Goal: Task Accomplishment & Management: Manage account settings

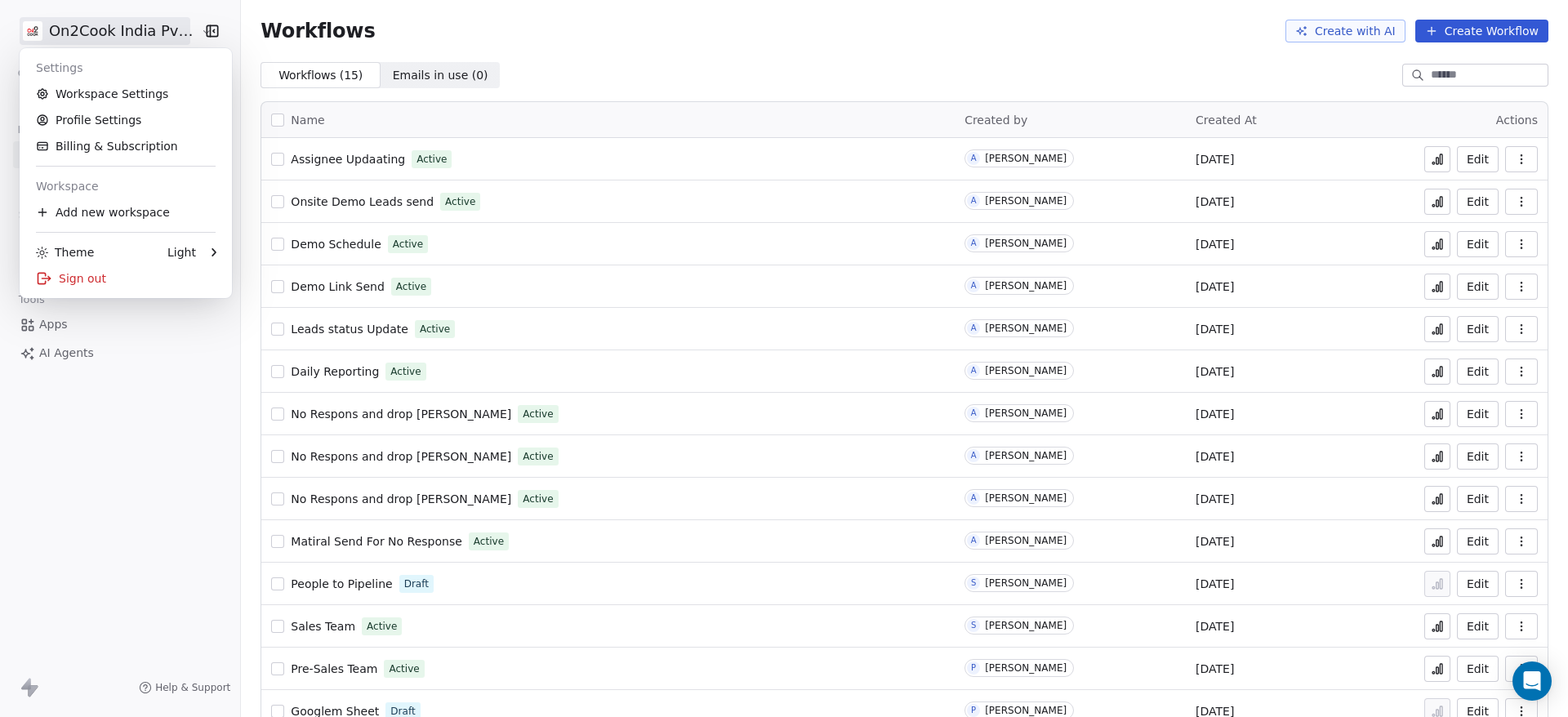
click at [125, 24] on html "On2Cook India Pvt. Ltd. Contacts People Marketing Workflows Campaigns Sales Pip…" at bounding box center [784, 358] width 1568 height 717
click at [125, 114] on link "Profile Settings" at bounding box center [125, 120] width 199 height 26
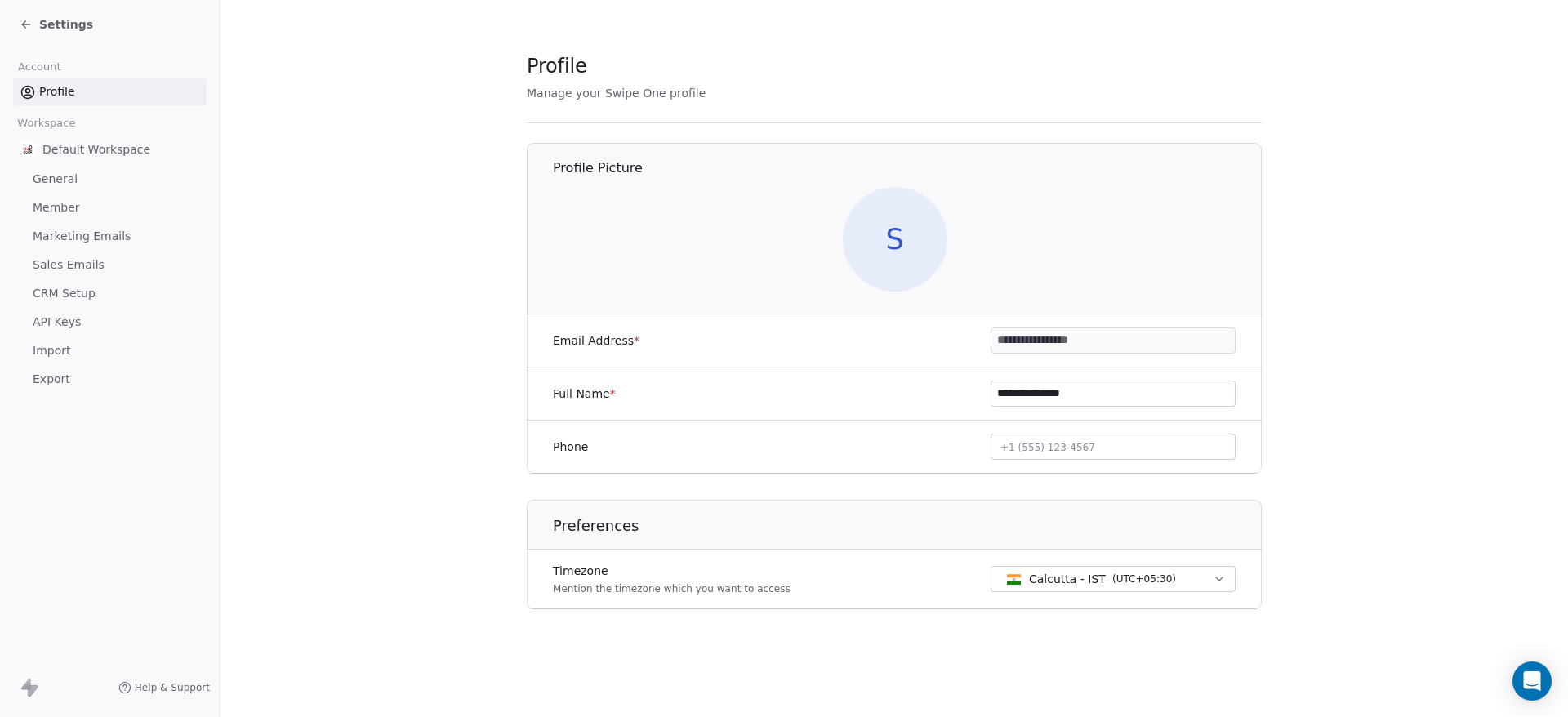
click at [79, 325] on link "API Keys" at bounding box center [109, 322] width 194 height 27
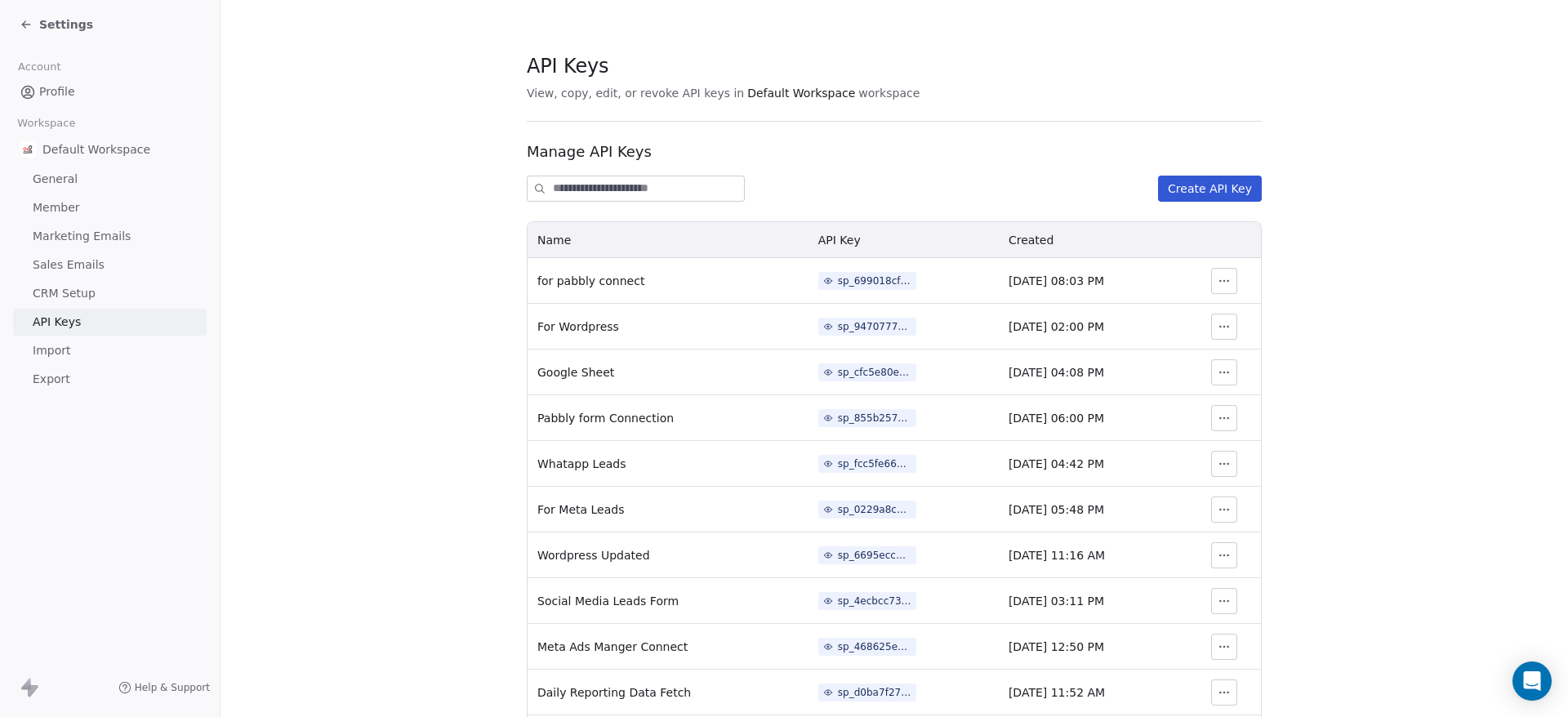
scroll to position [294, 0]
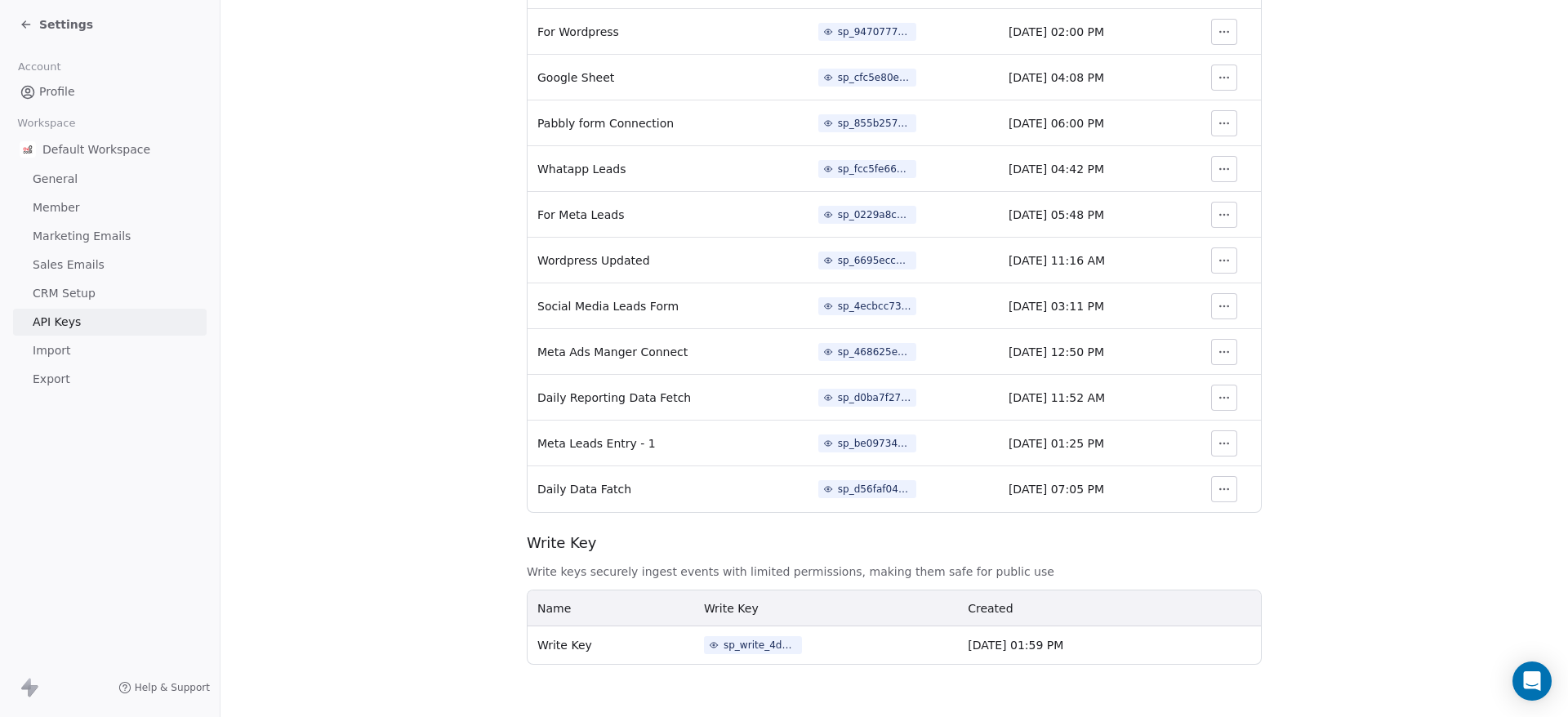
click at [1218, 492] on icon "button" at bounding box center [1224, 489] width 13 height 13
click at [410, 502] on section "API Keys View, copy, edit, or revoke API keys in Default Workspace workspace Ma…" at bounding box center [894, 211] width 1348 height 1011
click at [1218, 486] on icon "button" at bounding box center [1224, 489] width 13 height 13
click at [1236, 520] on span "Revoke" at bounding box center [1240, 525] width 41 height 16
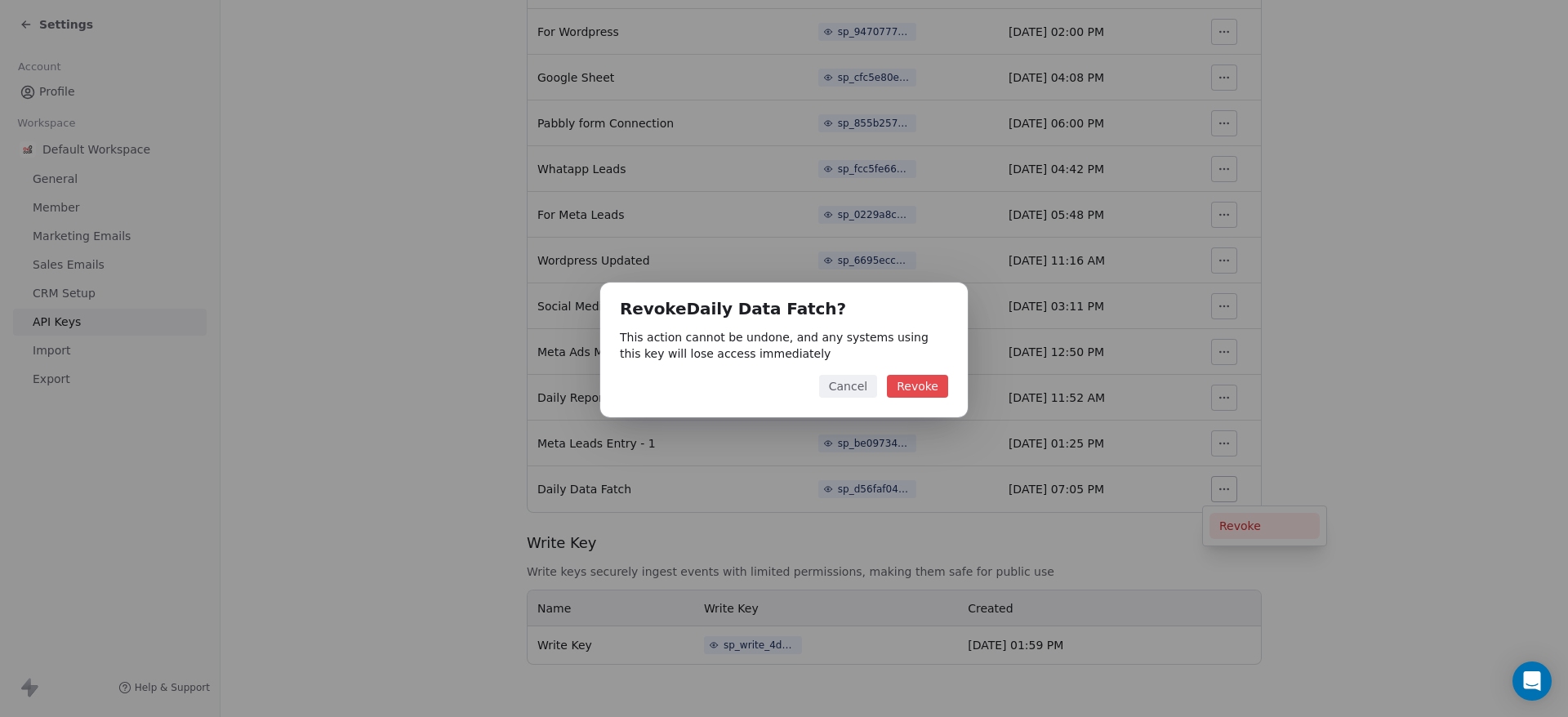
click at [922, 394] on button "Revoke" at bounding box center [917, 386] width 61 height 23
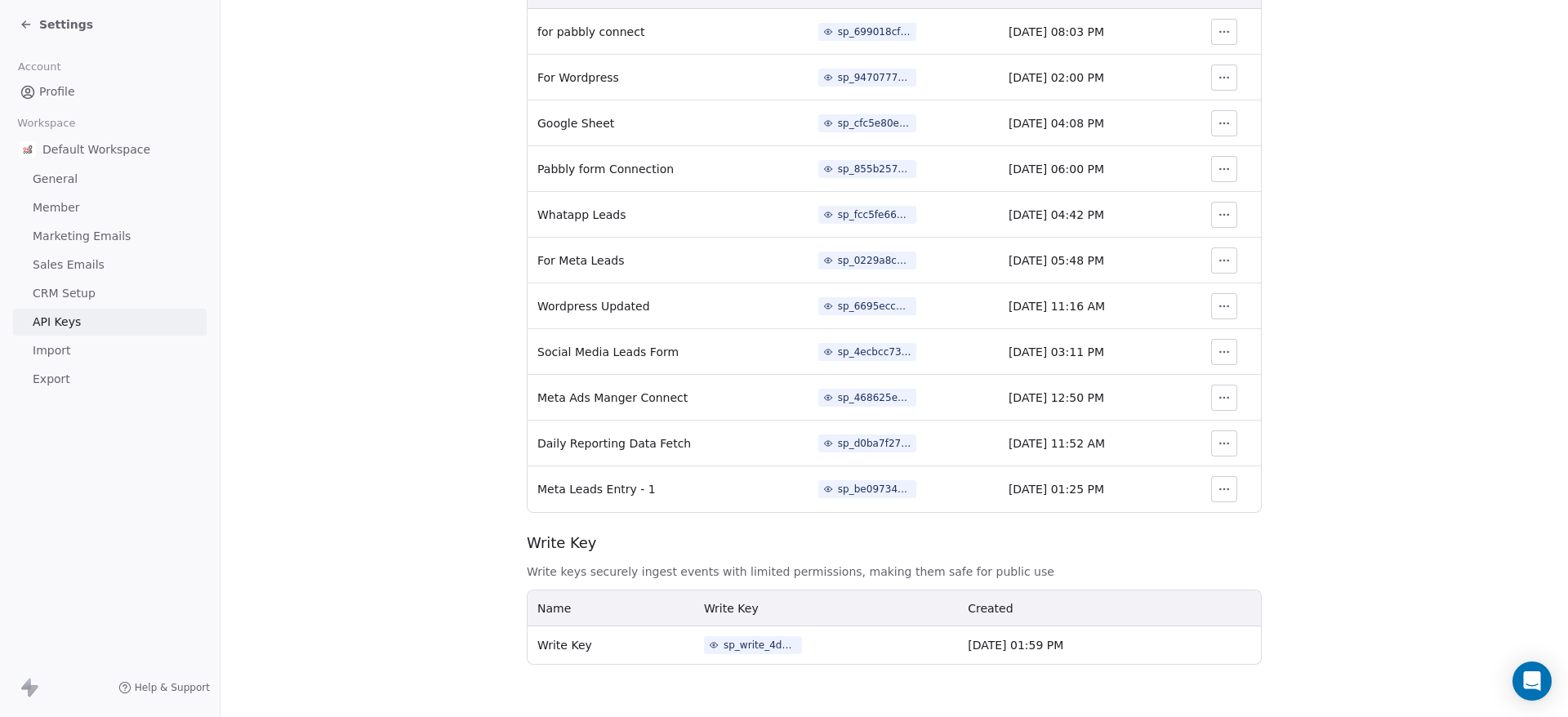
scroll to position [0, 0]
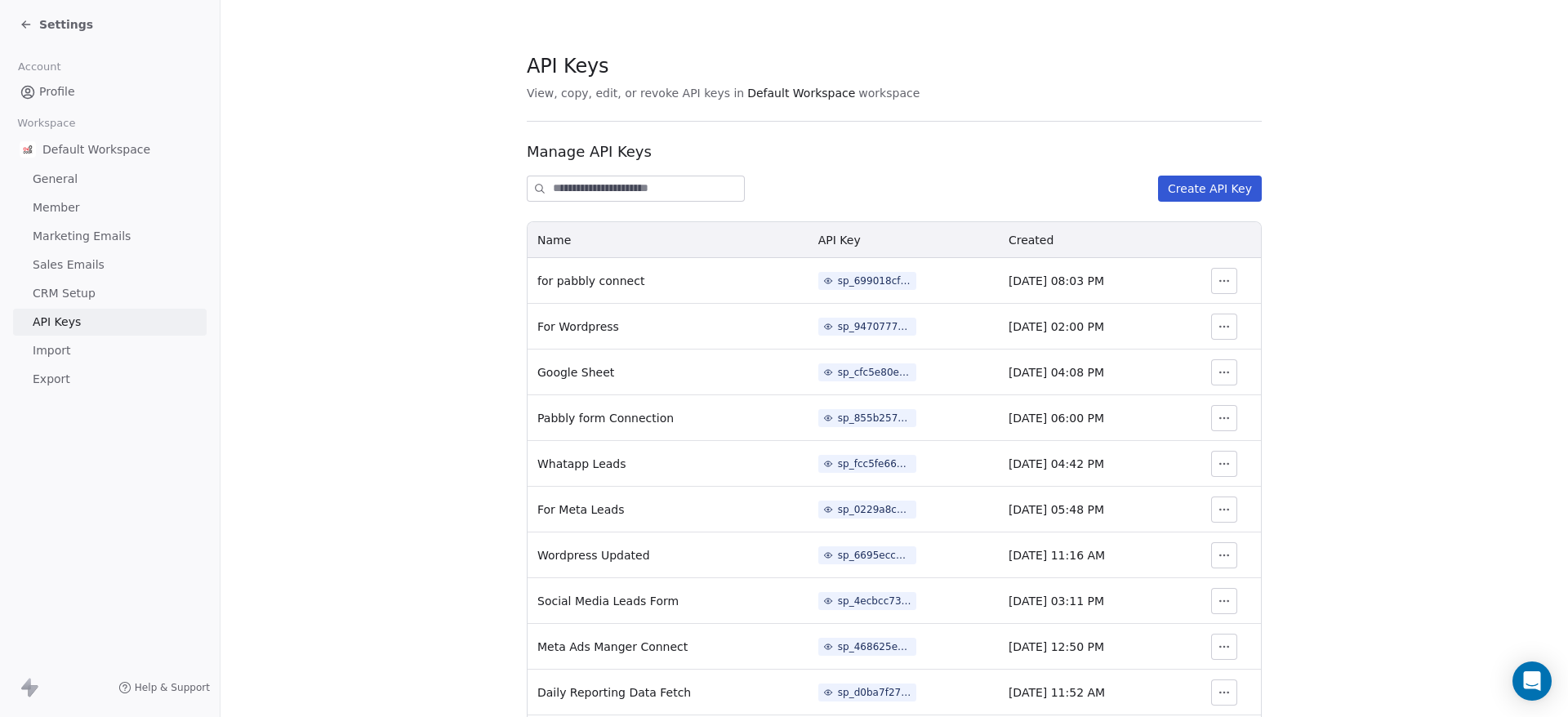
click at [1222, 182] on button "Create API Key" at bounding box center [1210, 189] width 103 height 26
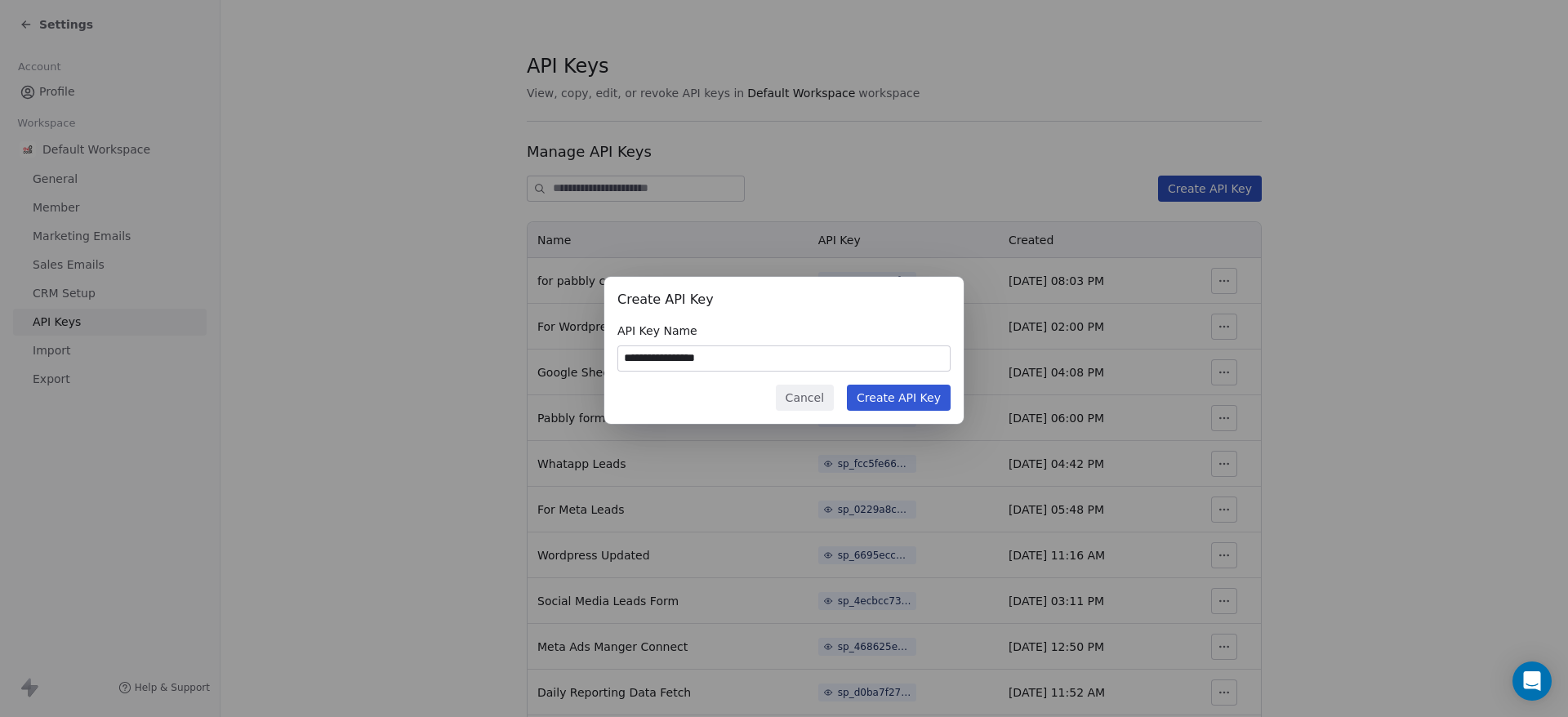
type input "**********"
click at [944, 389] on button "Create API Key" at bounding box center [899, 398] width 103 height 26
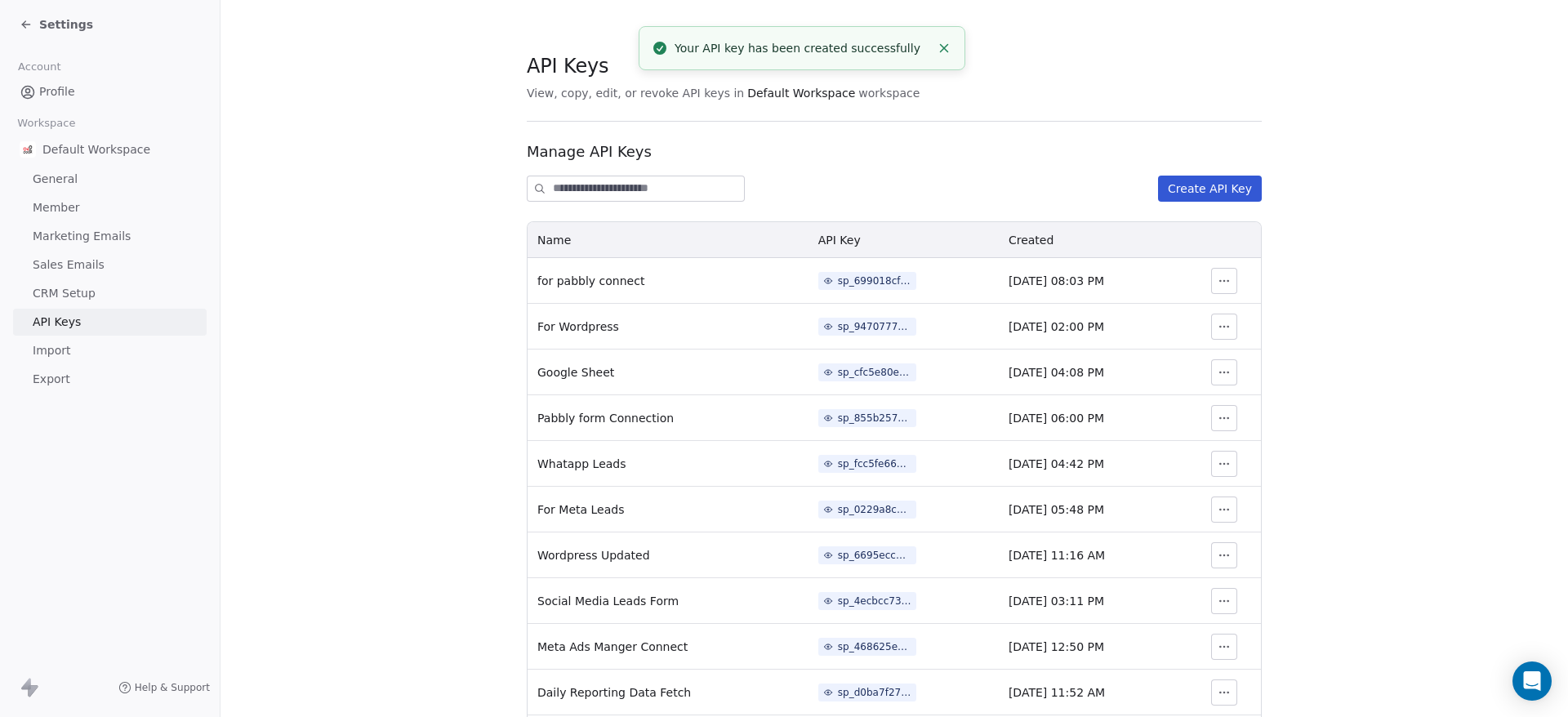
scroll to position [294, 0]
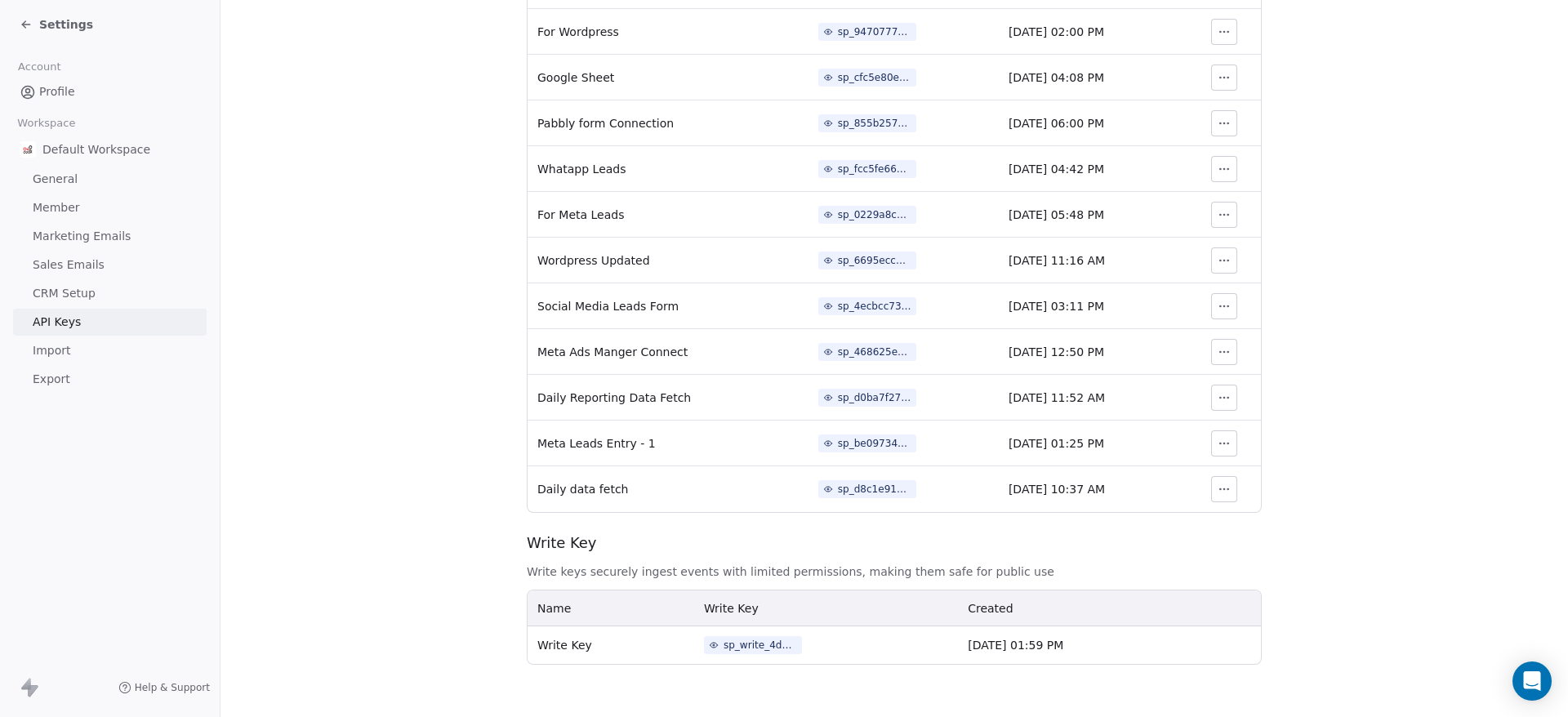
click at [838, 486] on div "sp_d8c1e91c8c1d4878bfc0d6ff52970afd" at bounding box center [874, 489] width 73 height 15
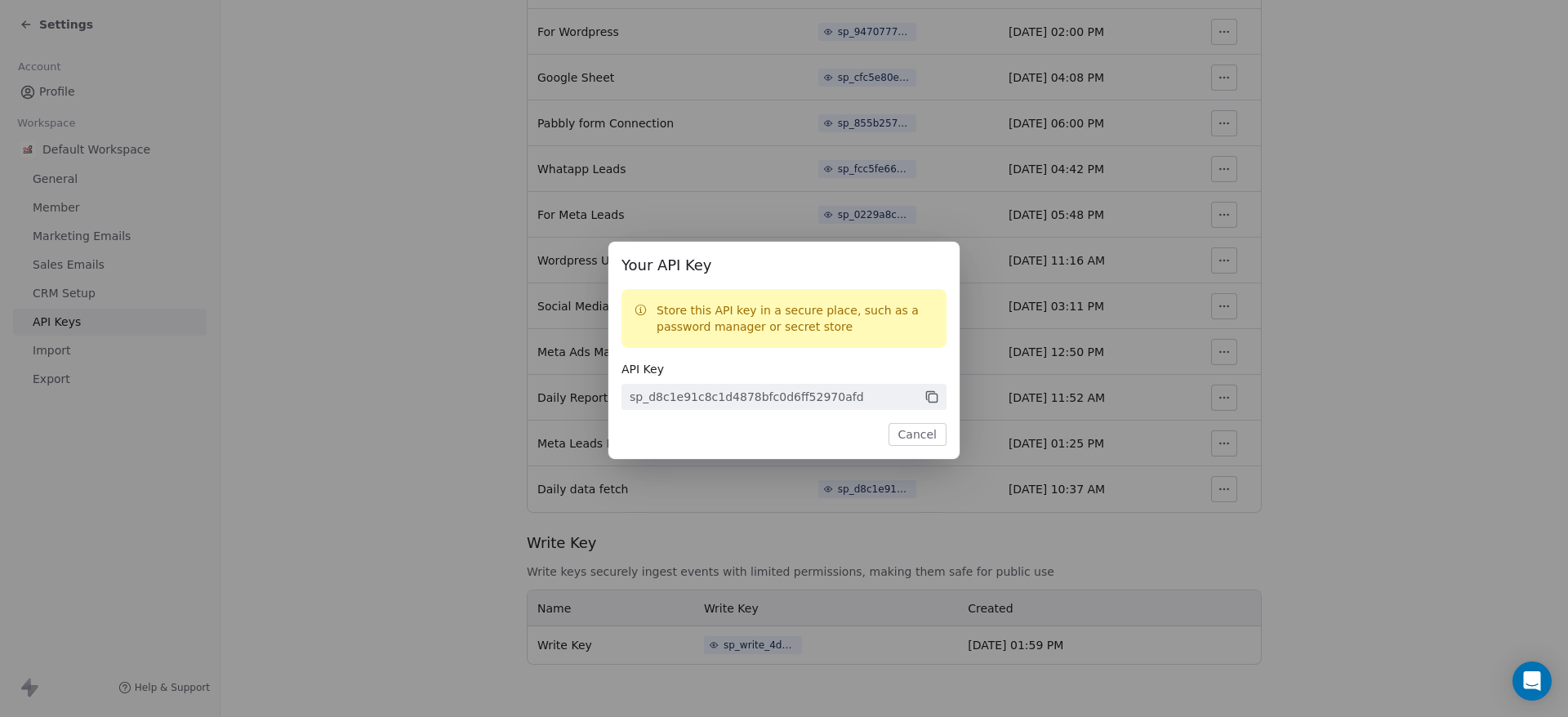
click at [928, 390] on icon at bounding box center [932, 396] width 15 height 15
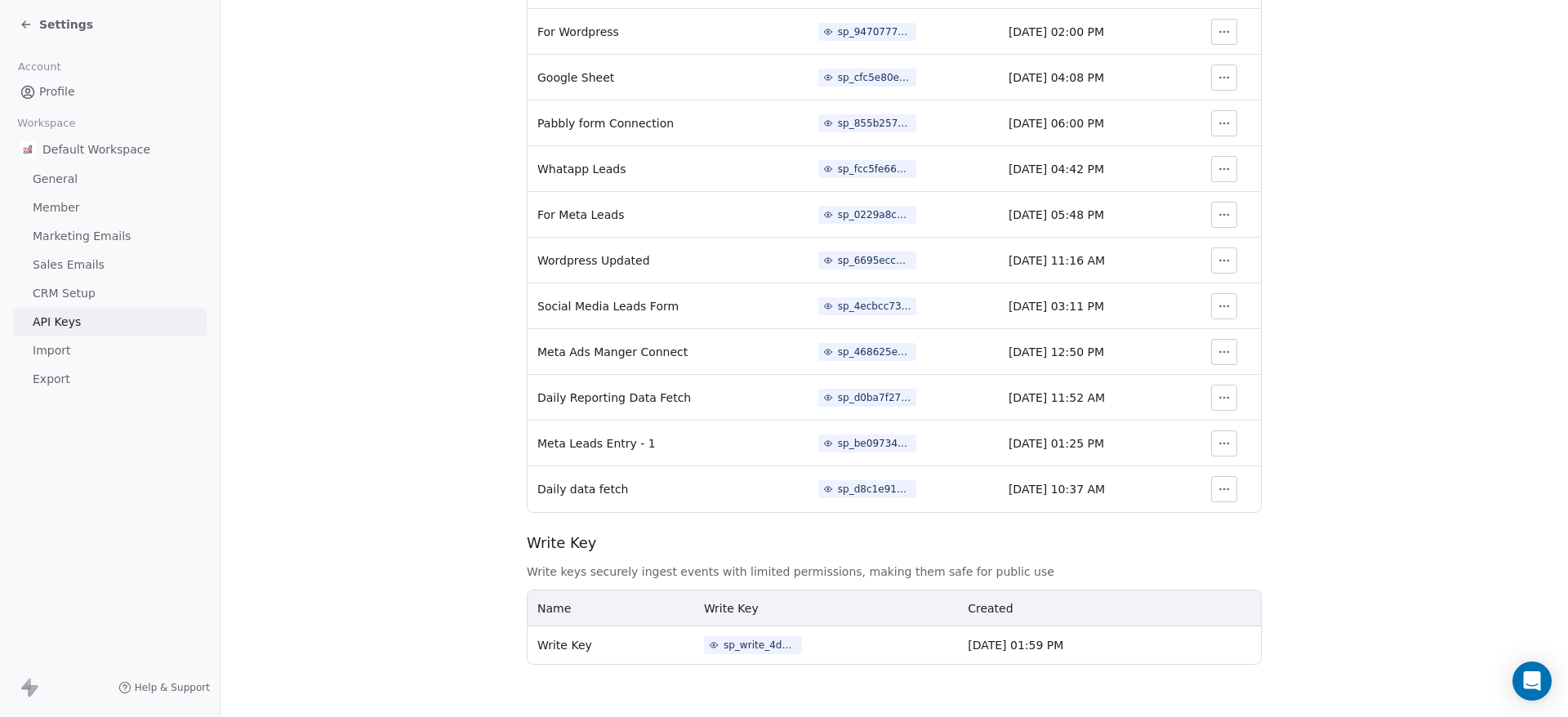
click at [51, 208] on span "Member" at bounding box center [56, 207] width 47 height 17
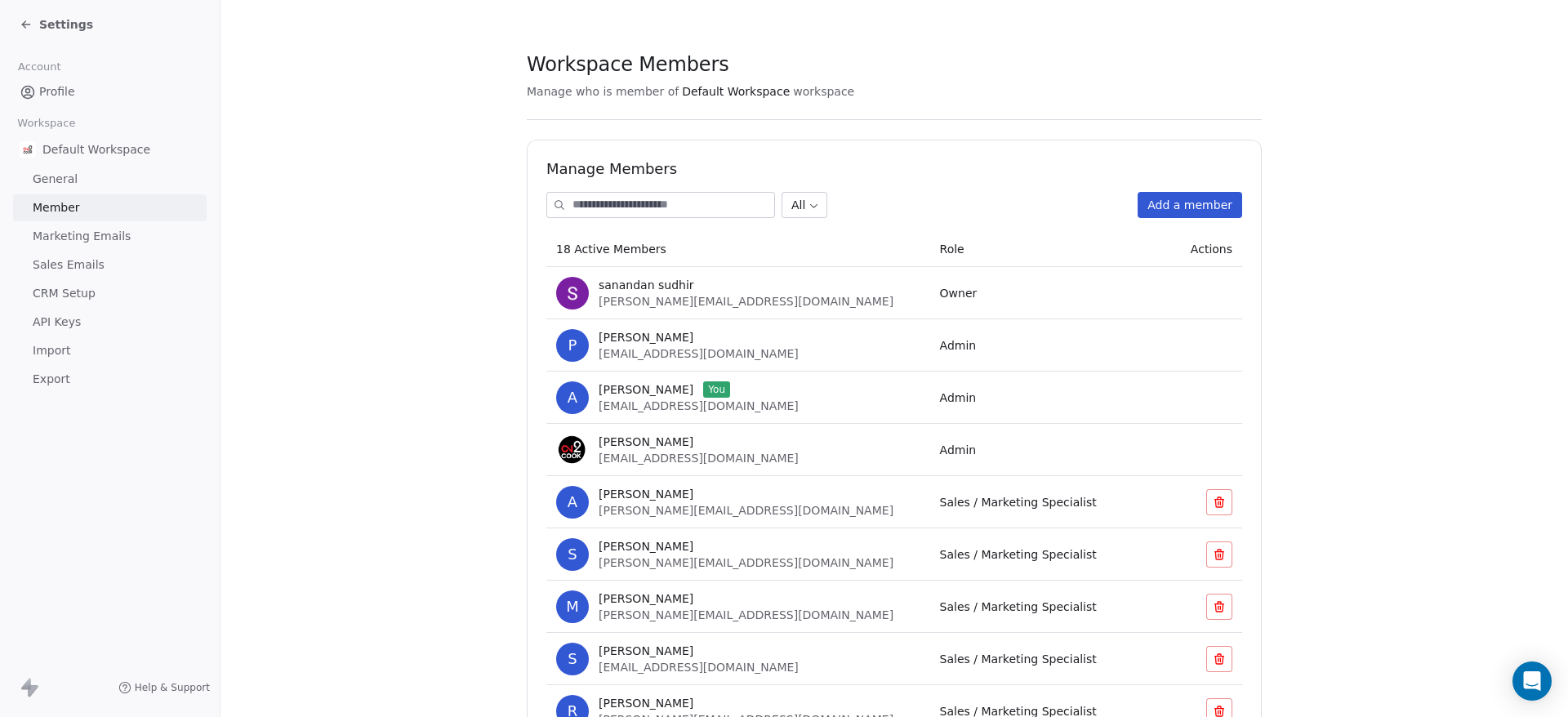
click at [1188, 208] on button "Add a member" at bounding box center [1189, 205] width 104 height 26
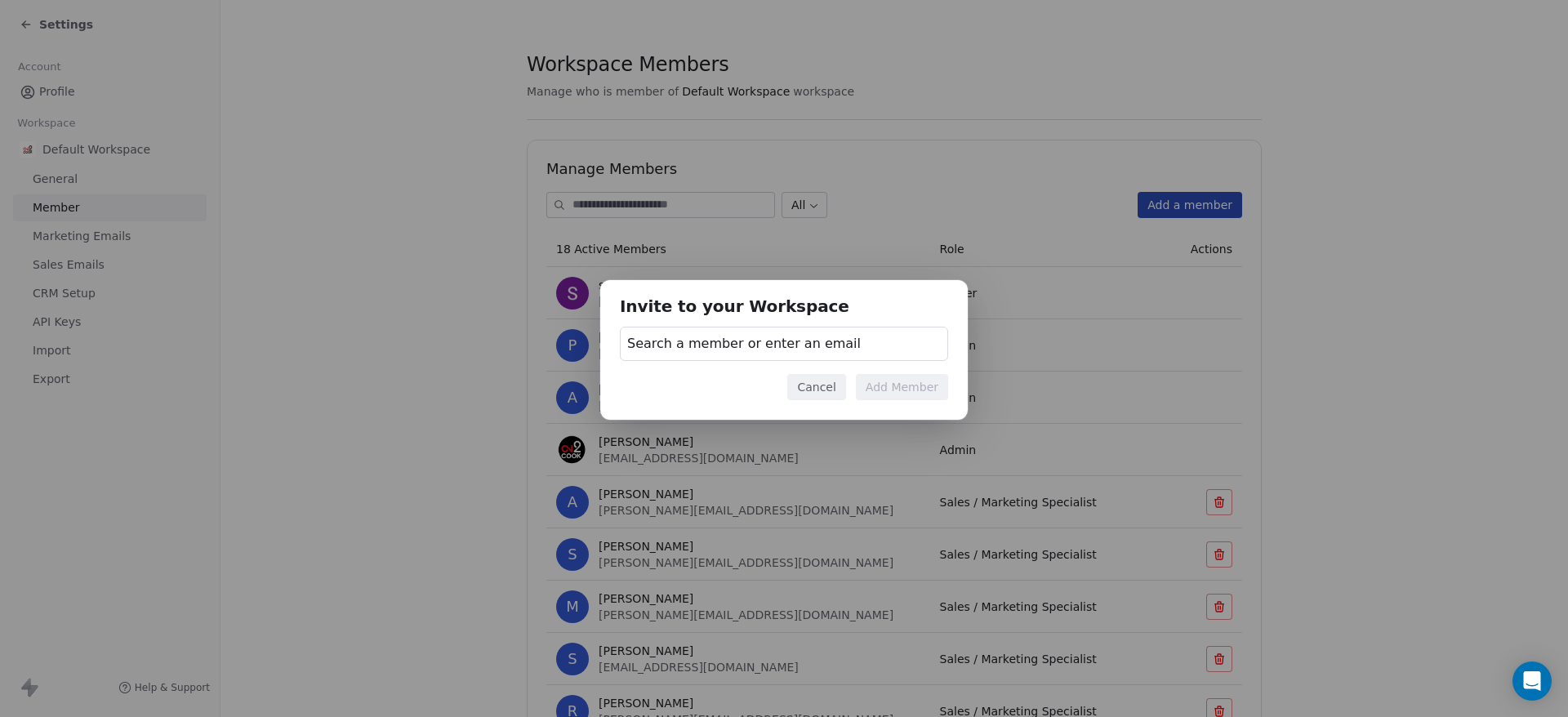
click at [871, 351] on div "Search a member or enter an email" at bounding box center [784, 343] width 328 height 34
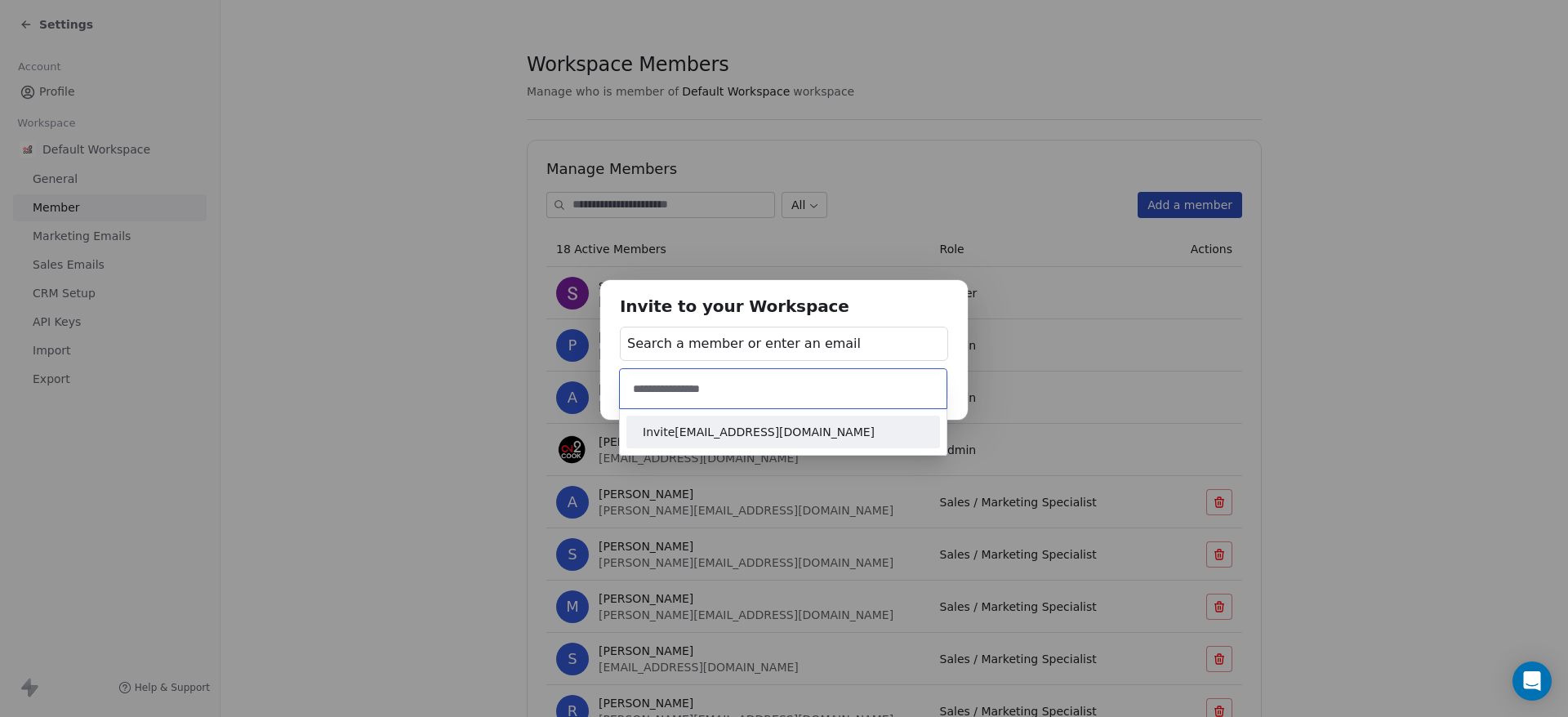
type input "**********"
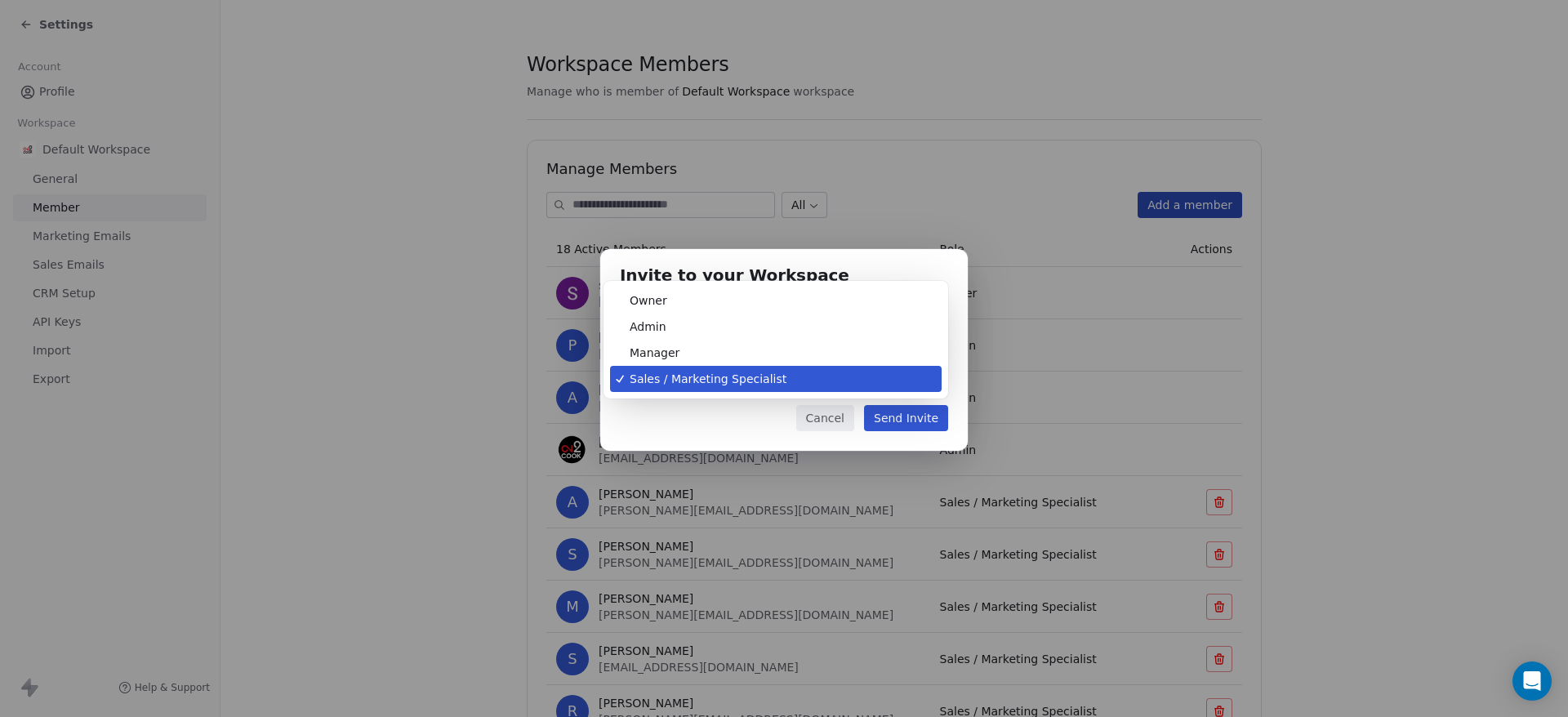
click at [819, 374] on body "Settings Account Profile Workspace Default Workspace General Member Marketing E…" at bounding box center [784, 358] width 1568 height 717
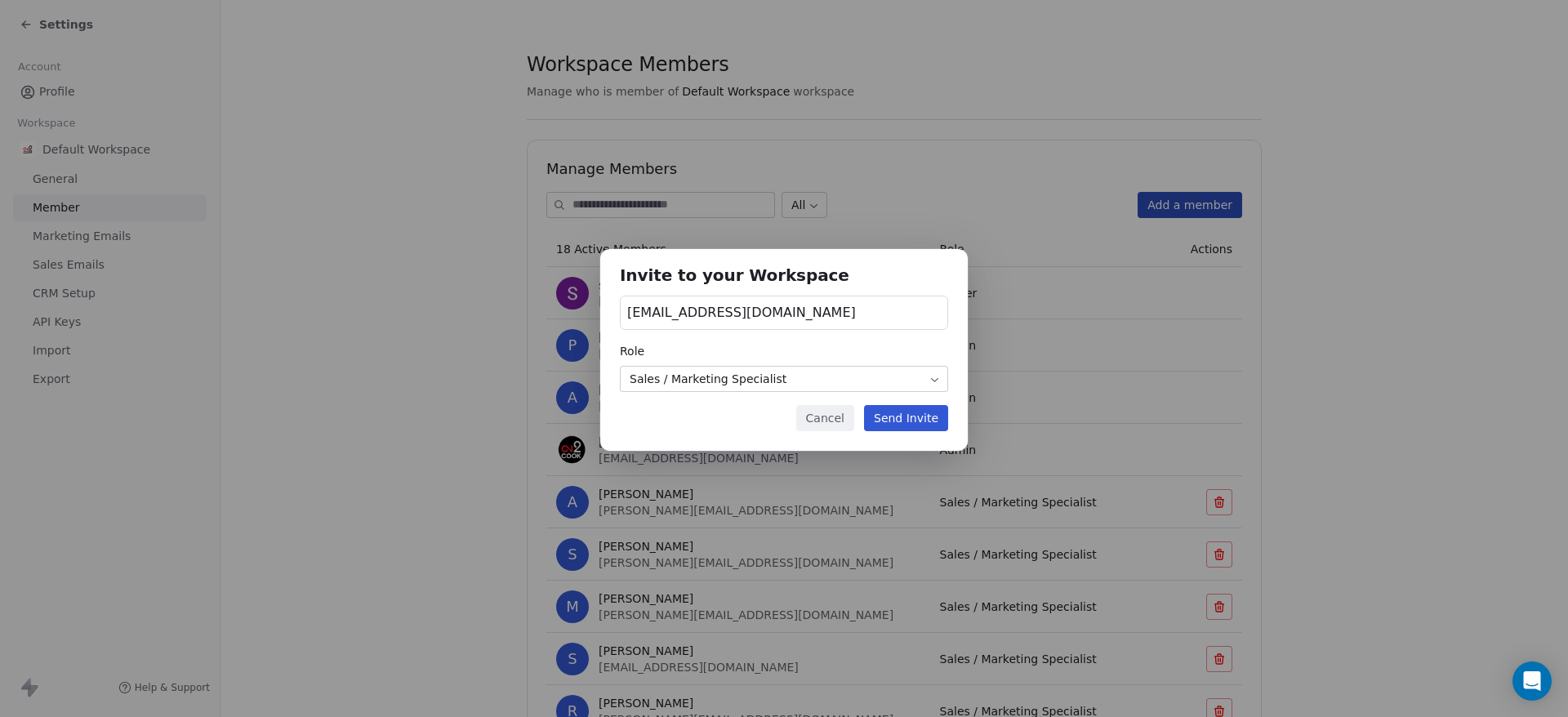
click at [344, 392] on div "Invite to your Workspace anand@on2cook.com Role Sales / Marketing Specialist Ca…" at bounding box center [784, 358] width 1568 height 271
click at [825, 428] on button "Cancel" at bounding box center [825, 417] width 58 height 26
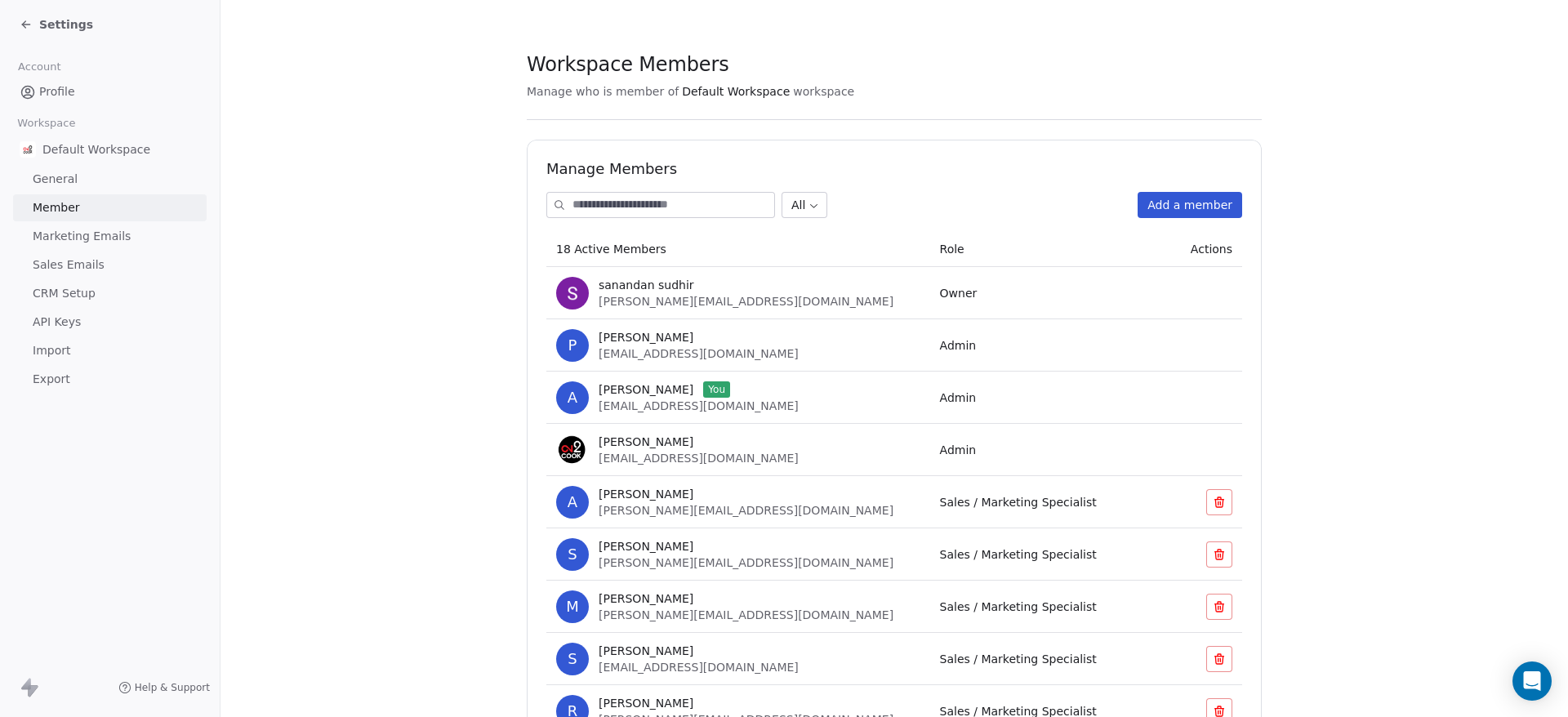
scroll to position [563, 0]
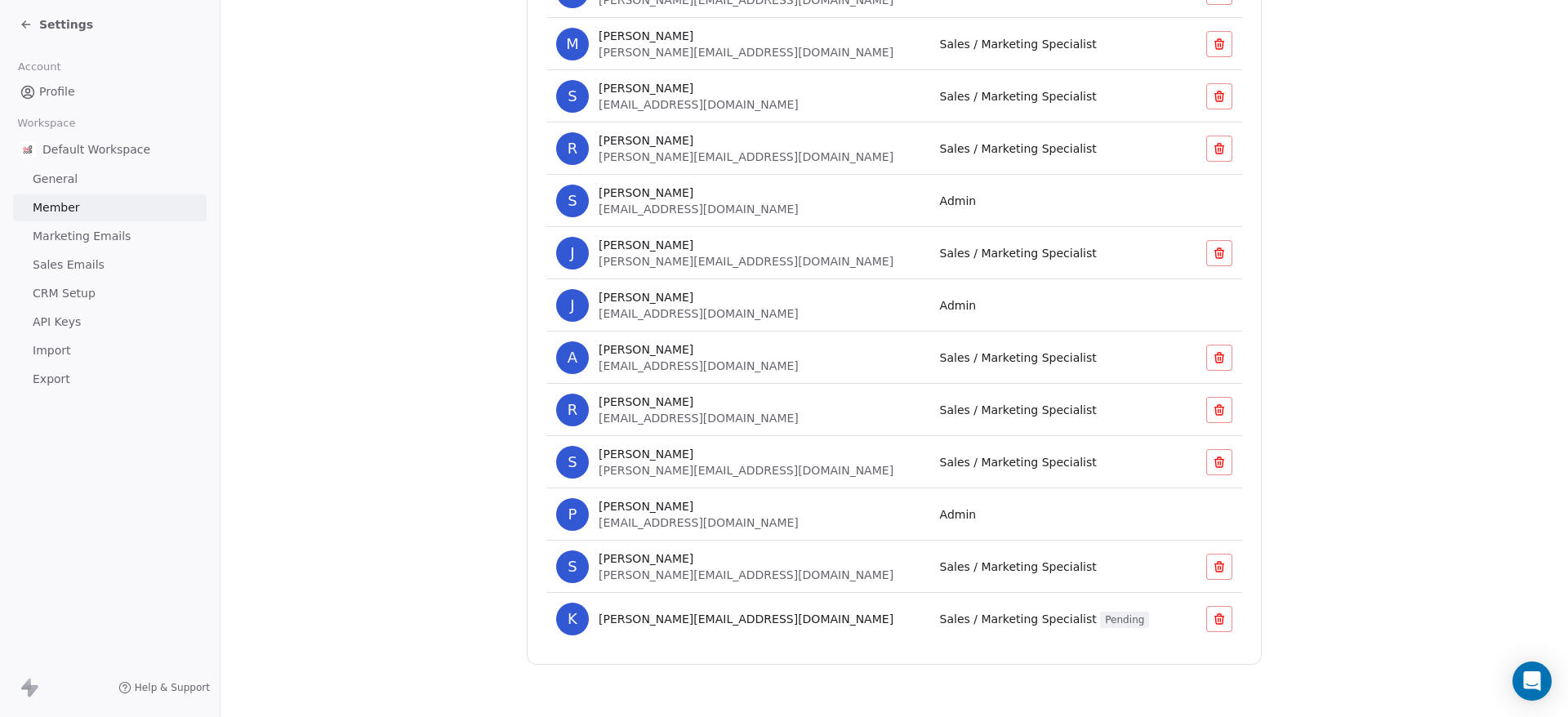
click at [1206, 563] on button at bounding box center [1219, 566] width 26 height 26
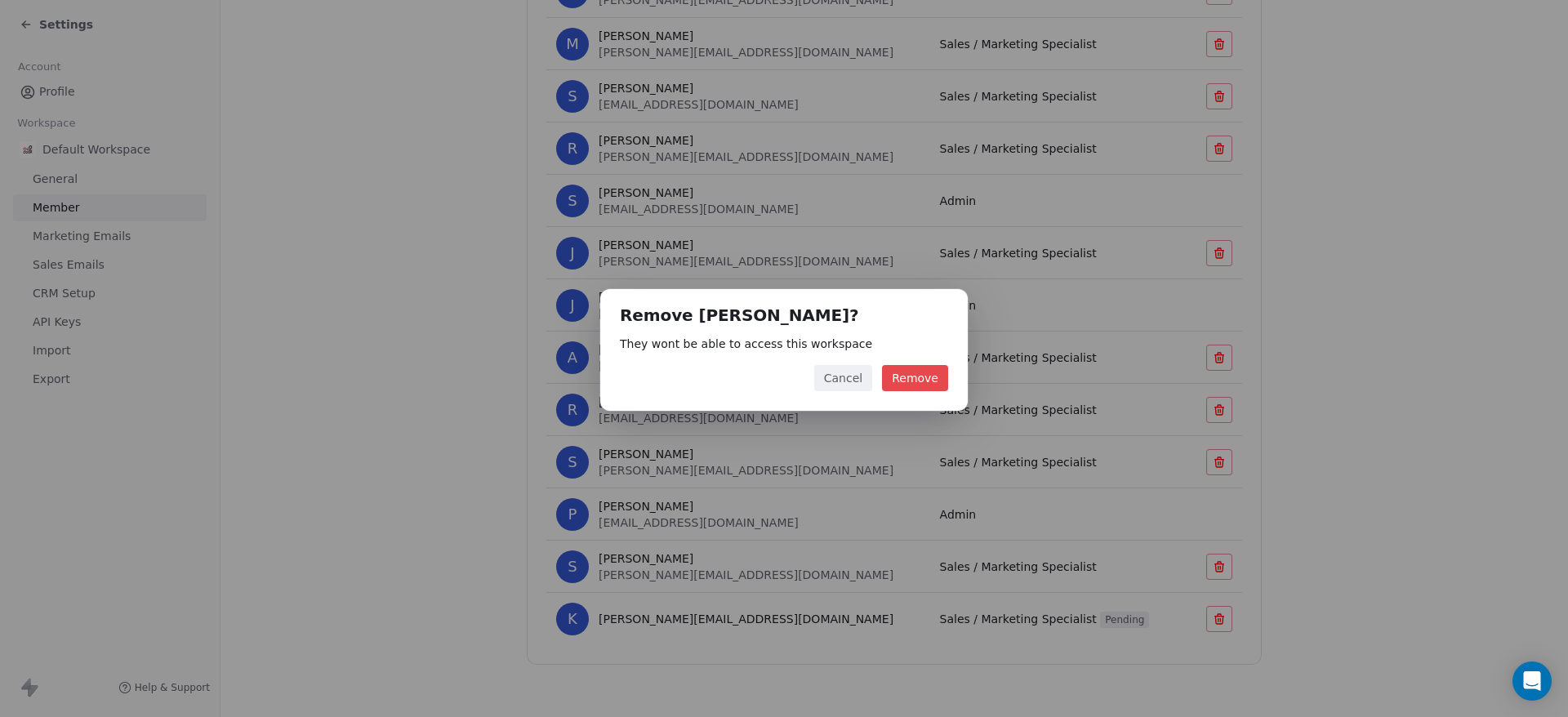
click at [929, 384] on button "Remove" at bounding box center [914, 378] width 66 height 26
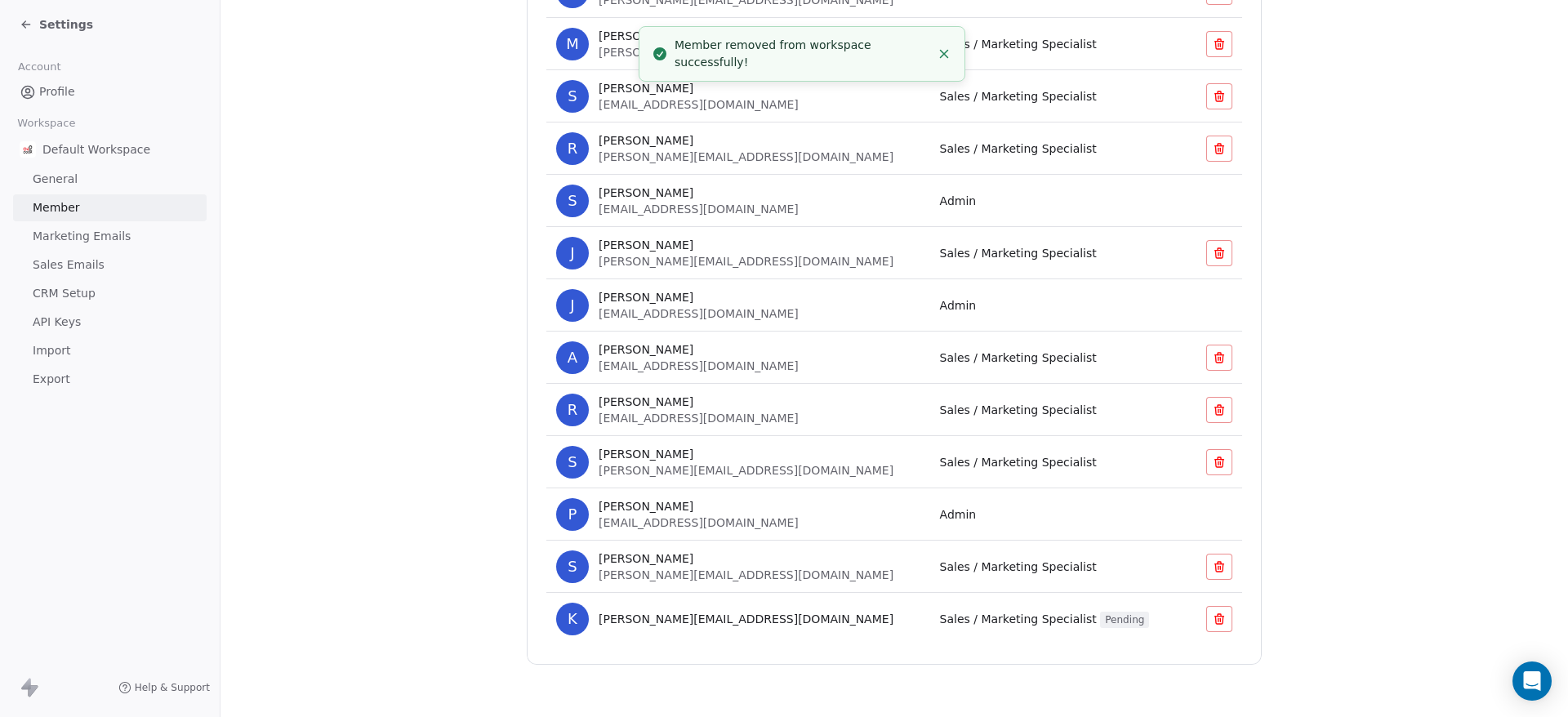
scroll to position [0, 0]
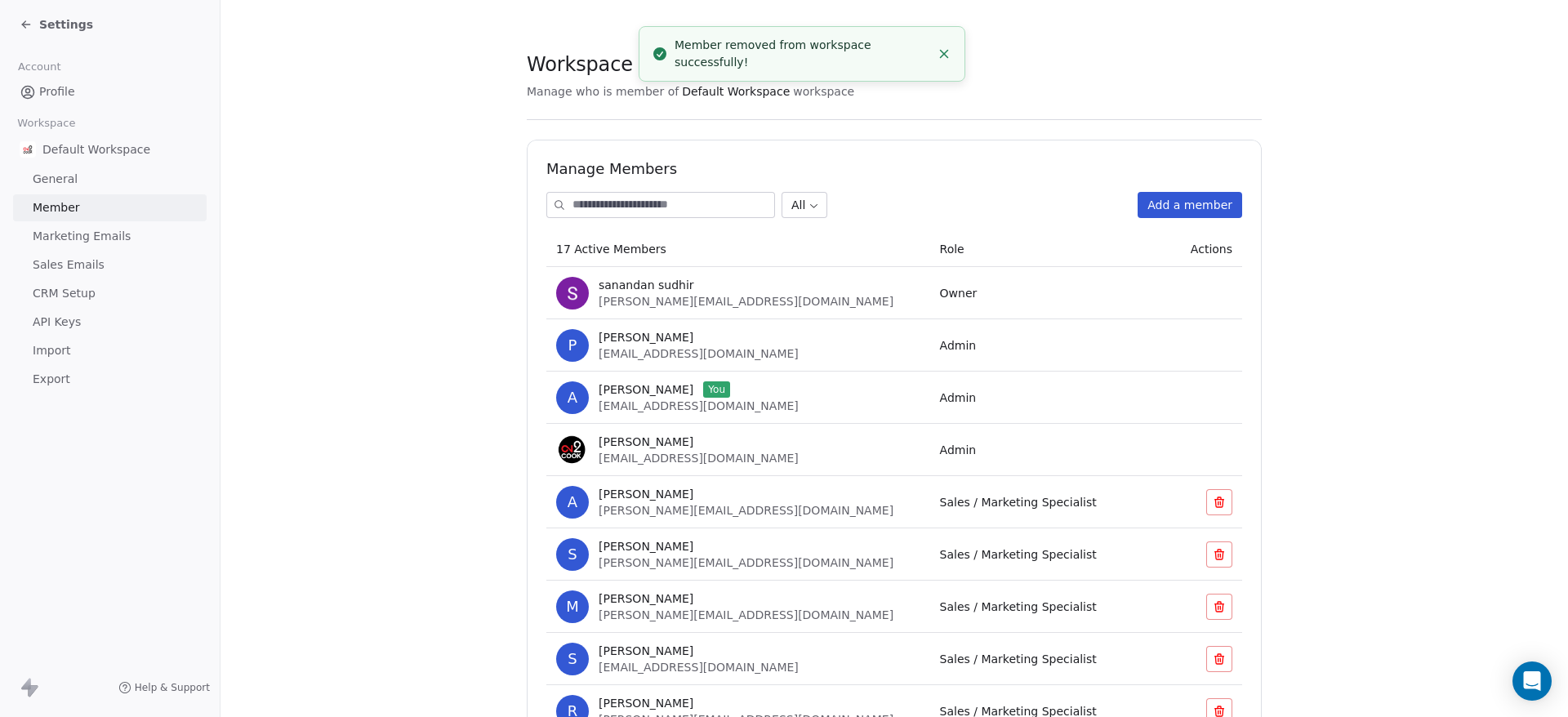
click at [1201, 209] on button "Add a member" at bounding box center [1189, 205] width 104 height 26
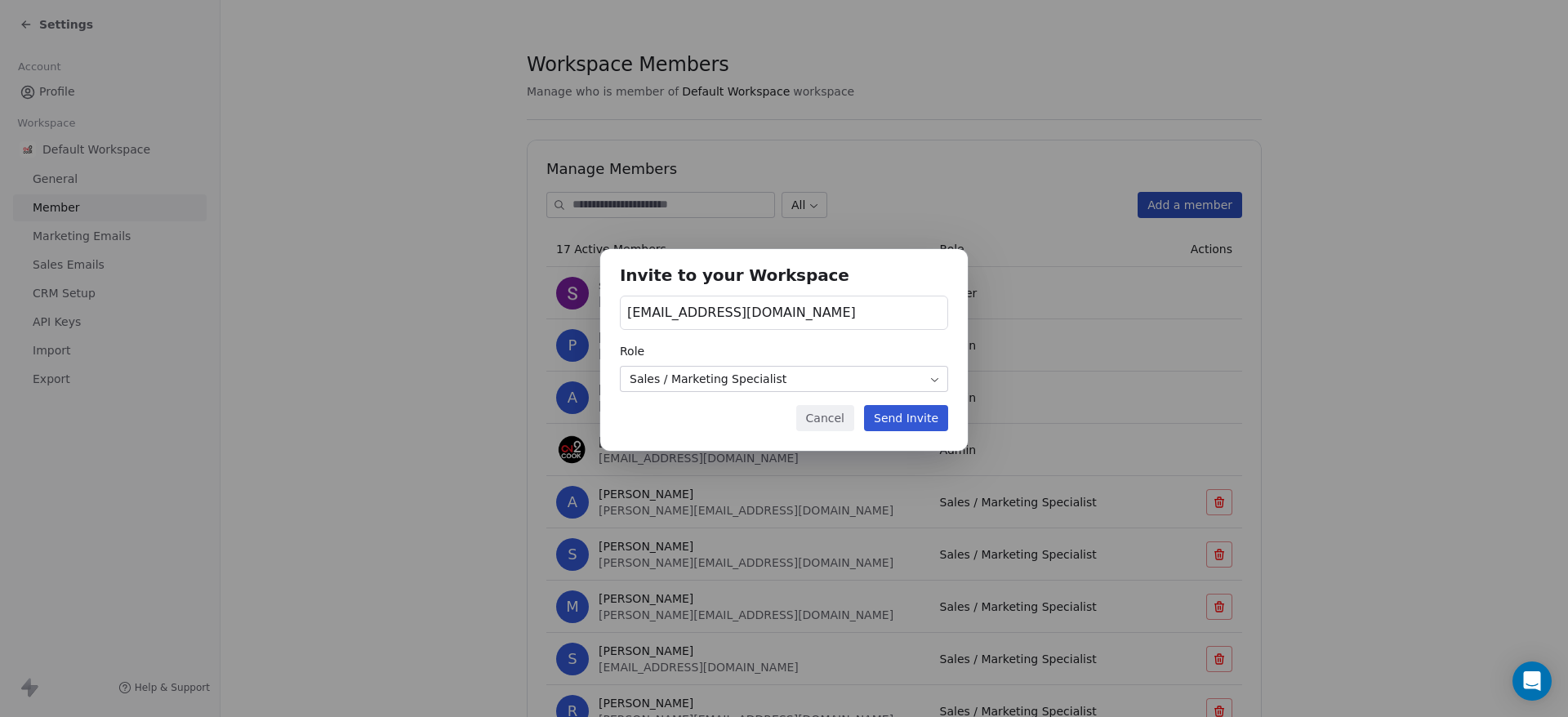
click at [800, 299] on div "anand@on2cook.com" at bounding box center [784, 312] width 328 height 34
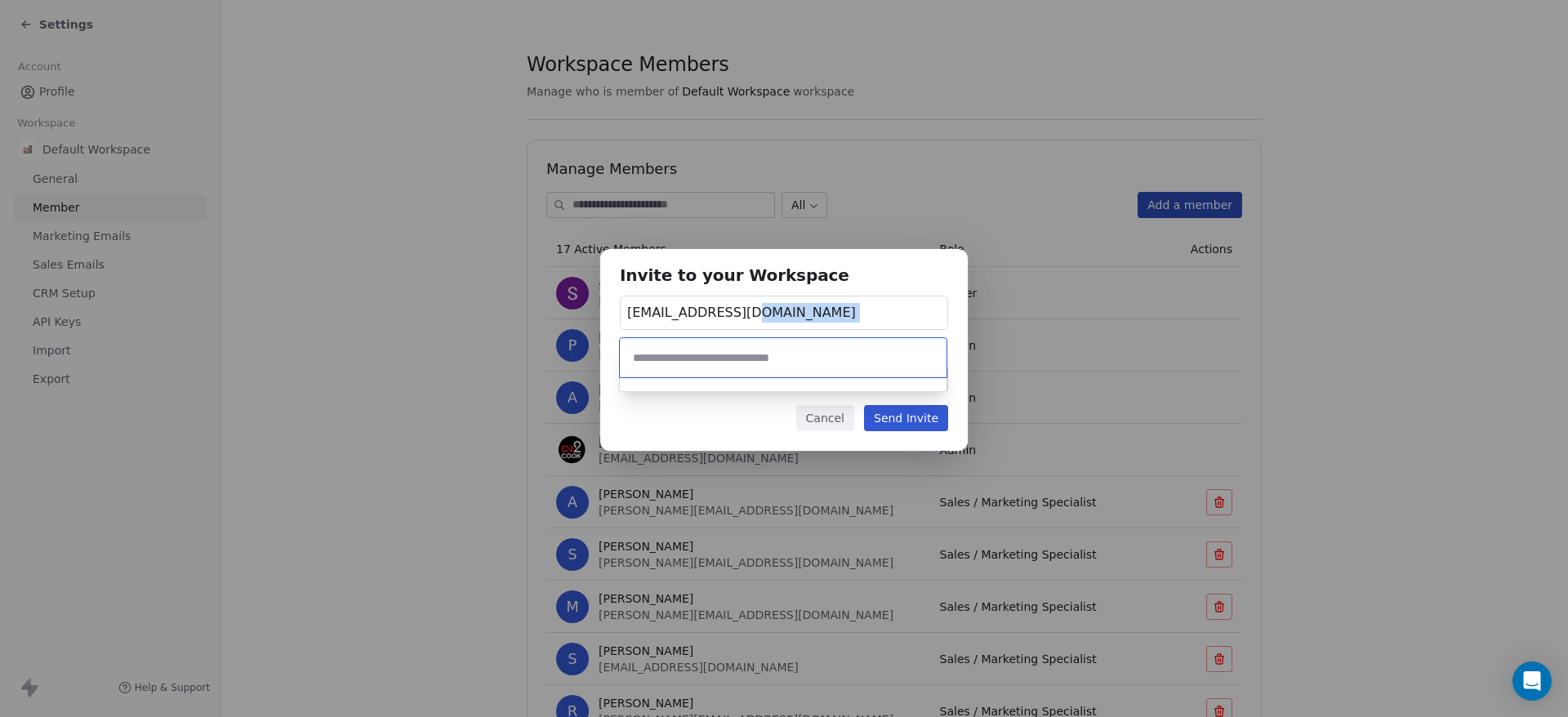
click at [800, 299] on div "Invite to your Workspace anand@on2cook.com Role Sales / Marketing Specialist Ca…" at bounding box center [784, 358] width 1568 height 271
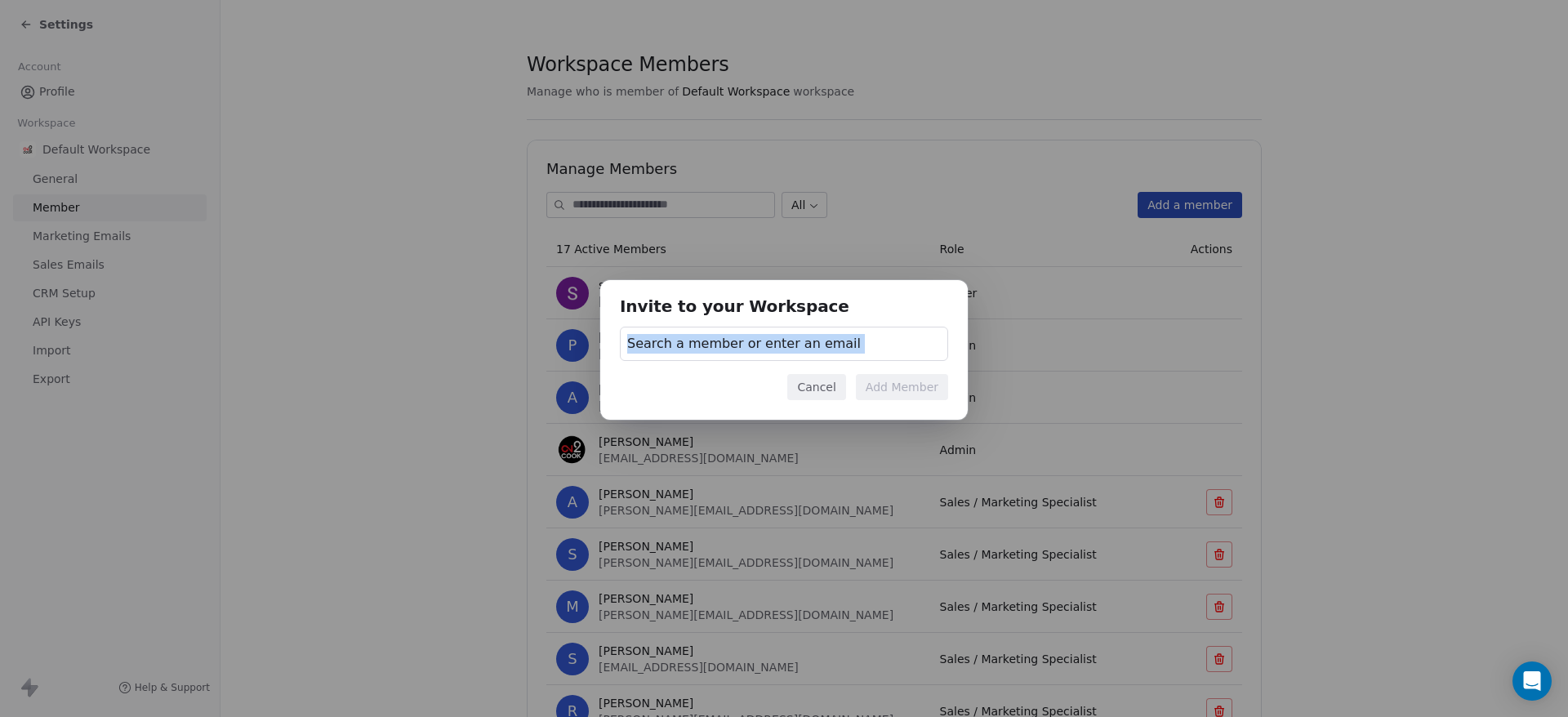
click at [863, 345] on div "Search a member or enter an email" at bounding box center [784, 343] width 328 height 34
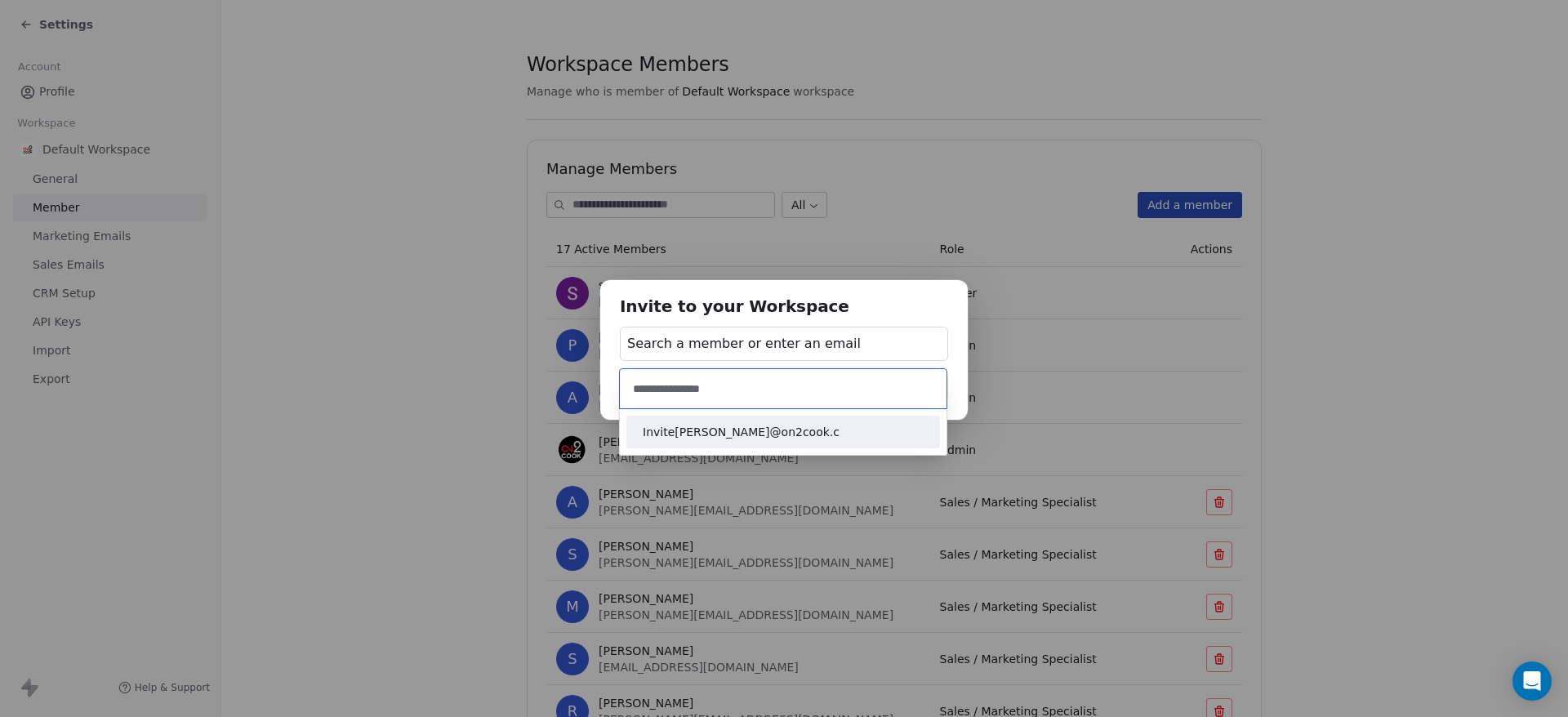
type input "**********"
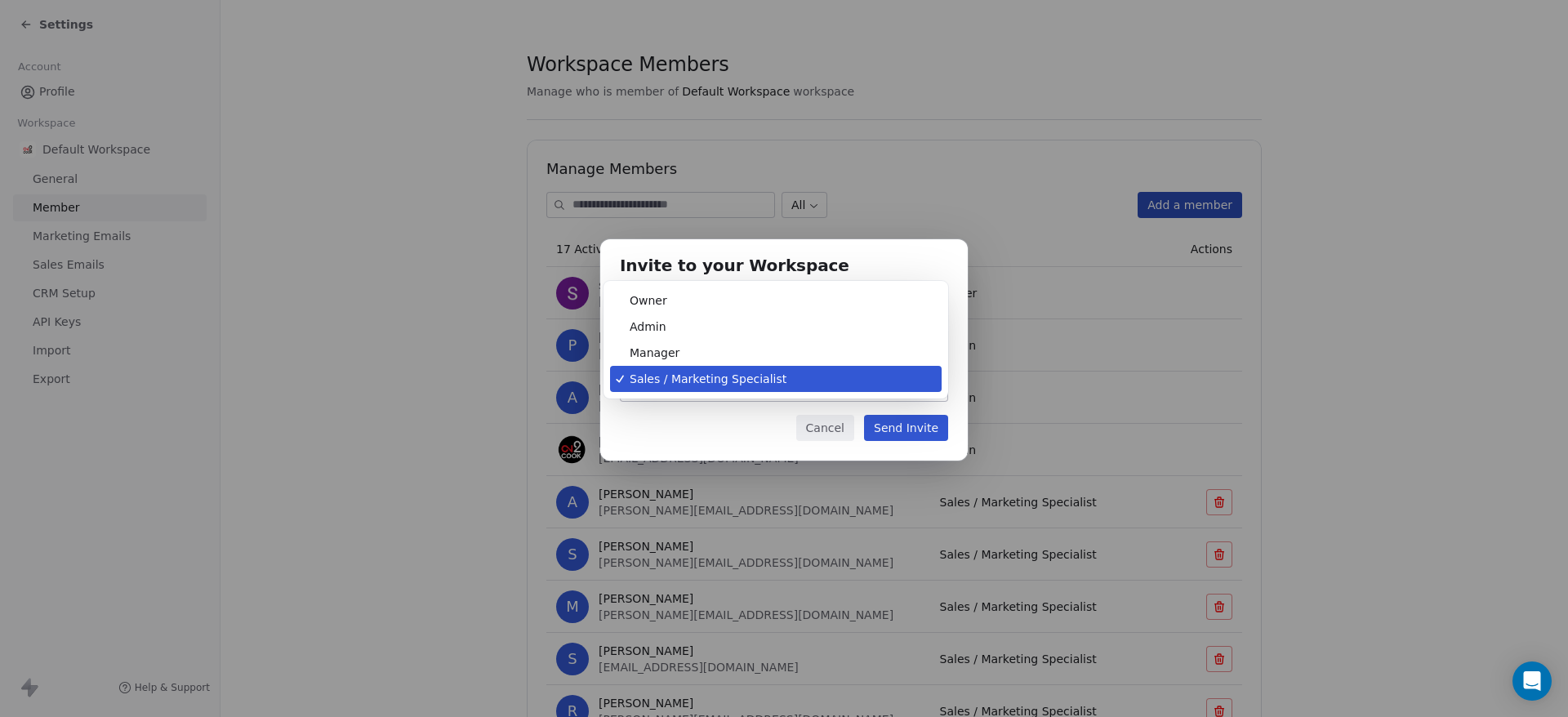
click at [806, 367] on body "Settings Account Profile Workspace Default Workspace General Member Marketing E…" at bounding box center [784, 358] width 1568 height 717
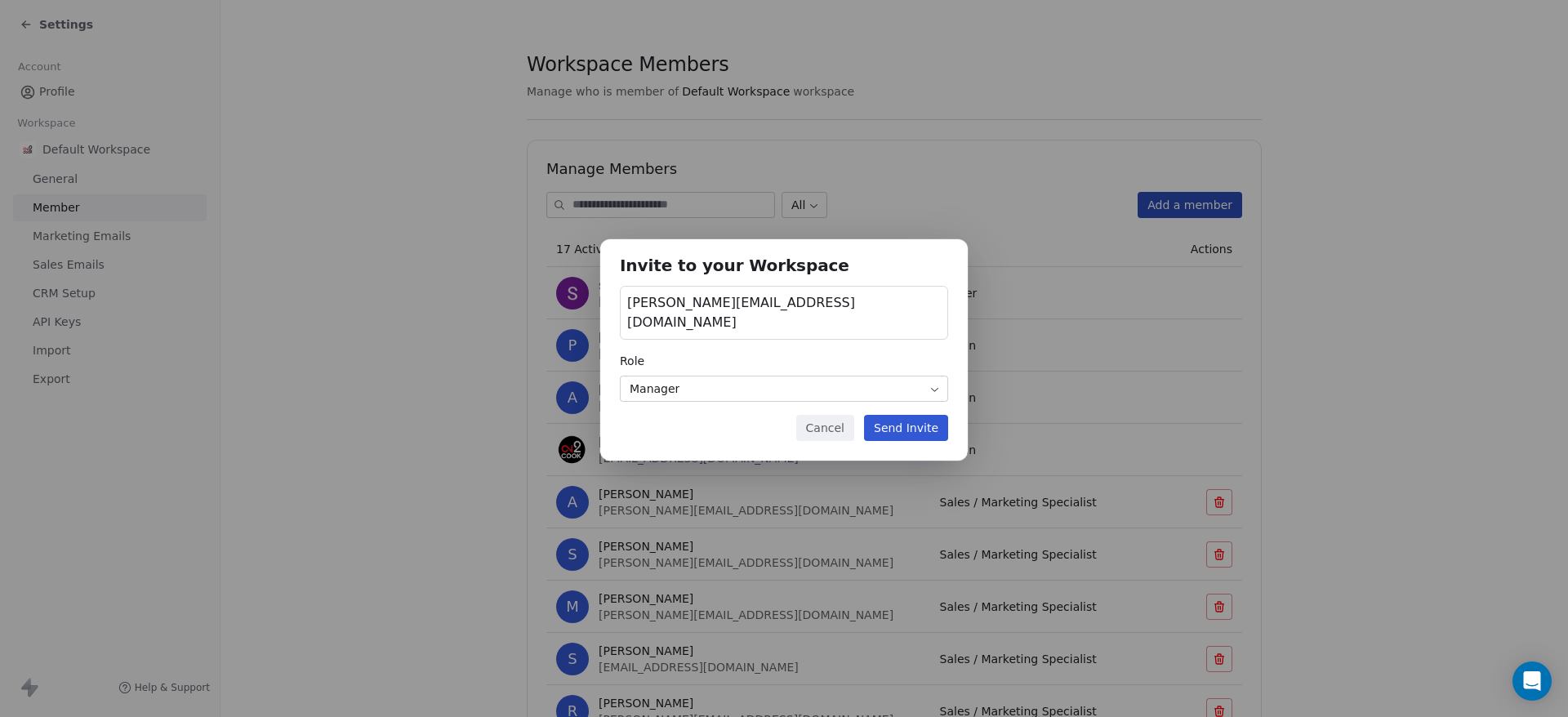
click at [920, 415] on button "Send Invite" at bounding box center [907, 428] width 84 height 26
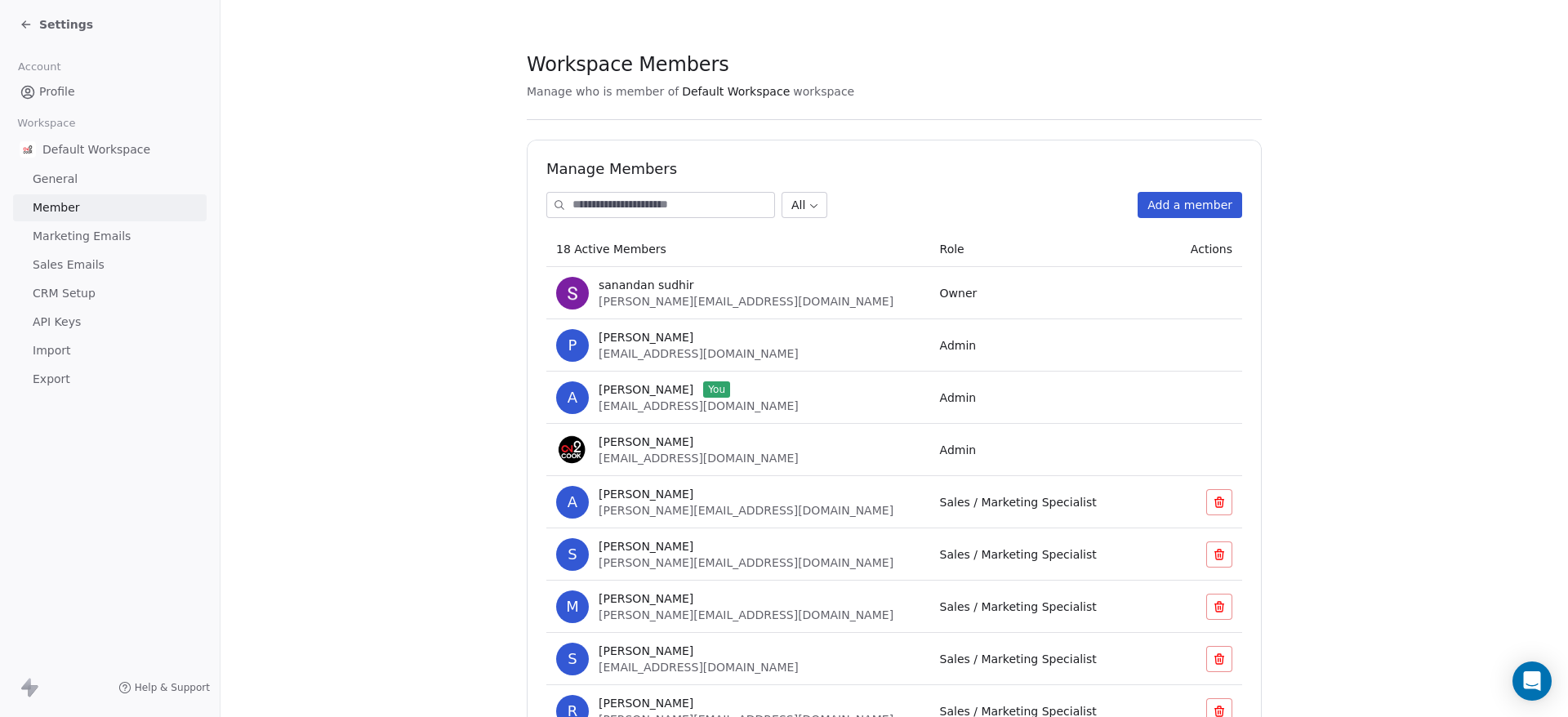
click at [56, 323] on span "API Keys" at bounding box center [57, 322] width 48 height 17
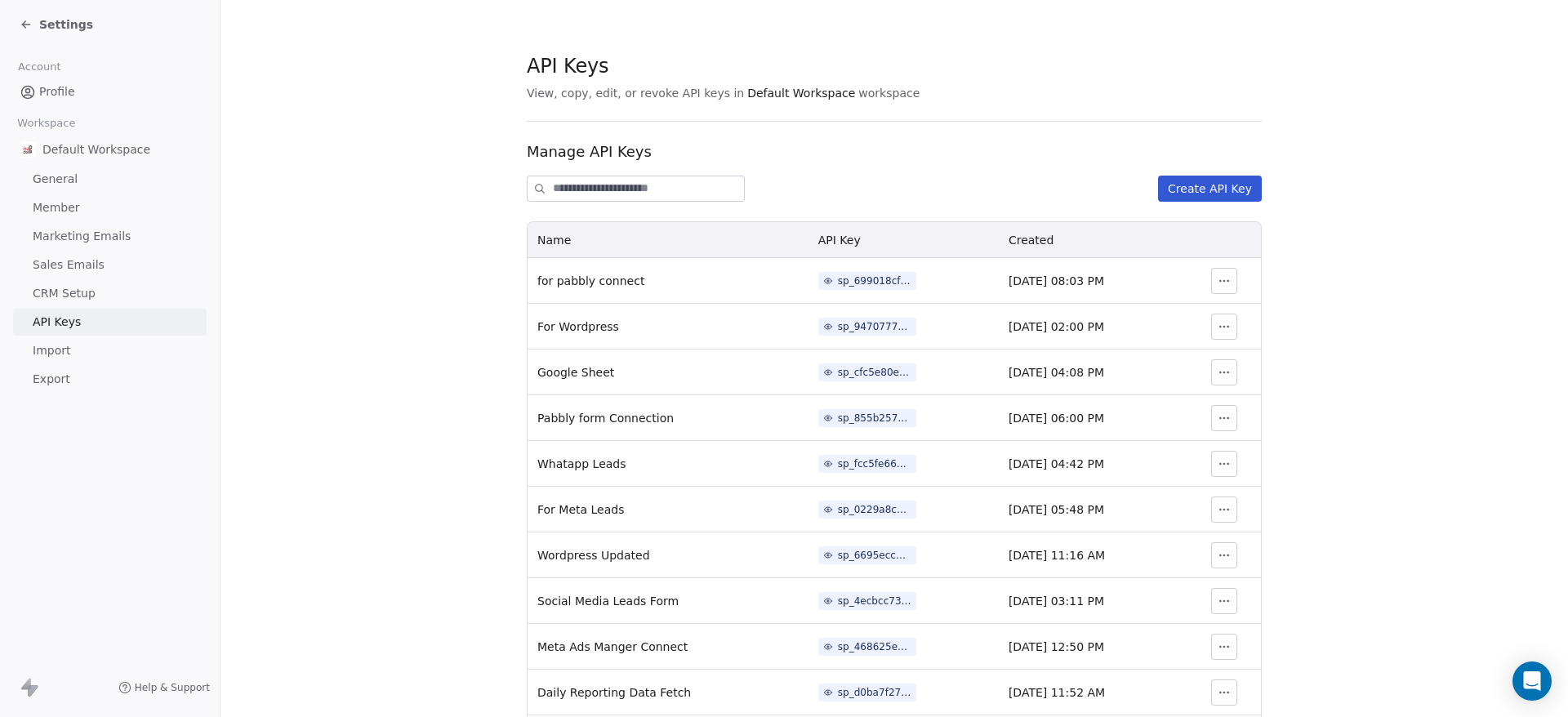
click at [25, 24] on icon at bounding box center [26, 24] width 8 height 0
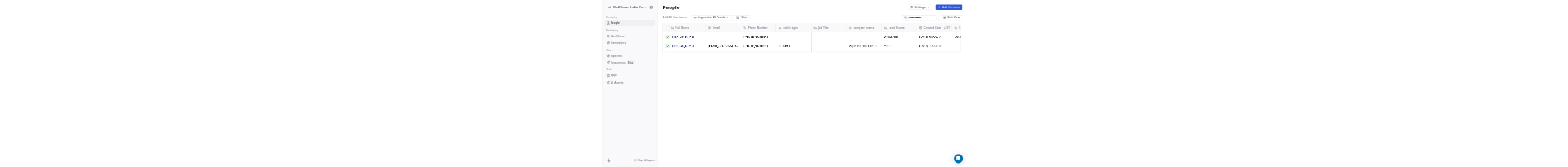
scroll to position [144, 1319]
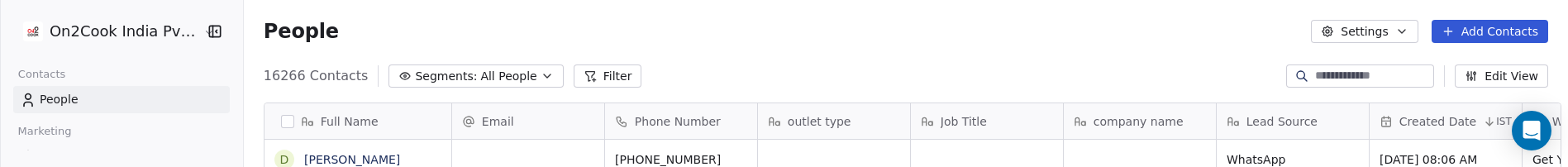
scroll to position [144, 1319]
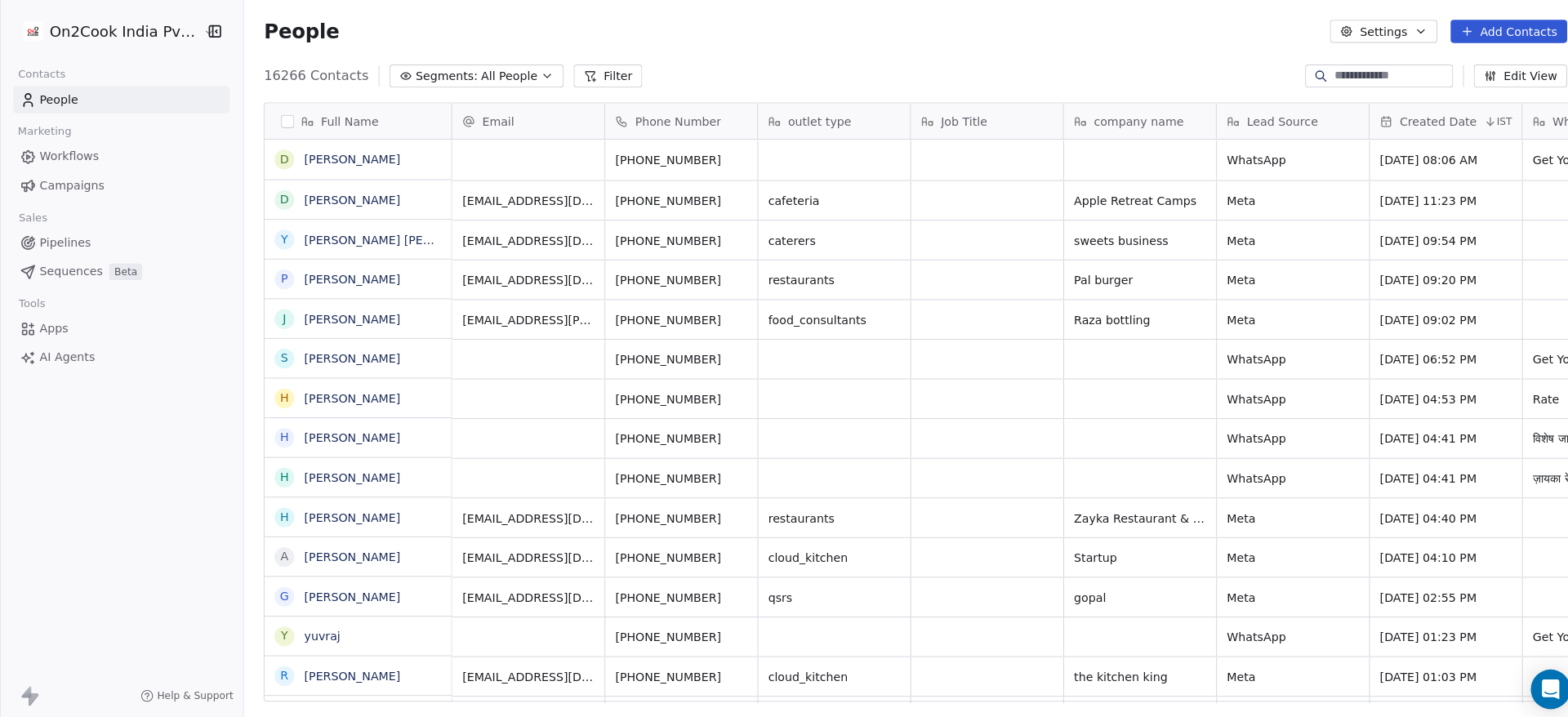
scroll to position [611, 1316]
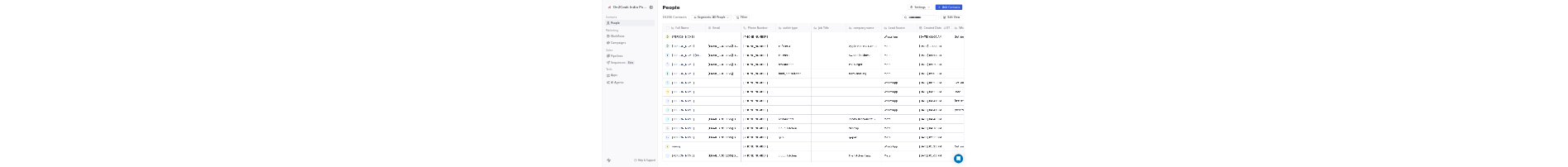
scroll to position [144, 1319]
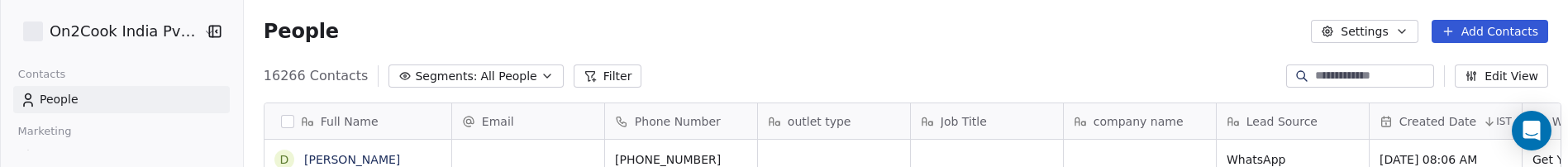
scroll to position [144, 1319]
